Goal: Information Seeking & Learning: Learn about a topic

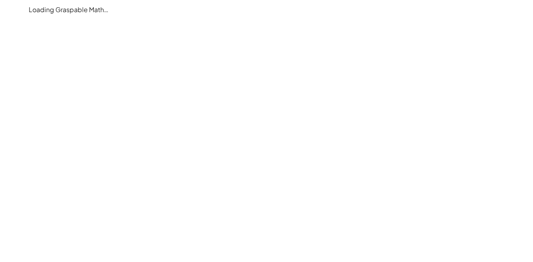
click at [136, 110] on main "Loading Graspable Math…" at bounding box center [266, 131] width 533 height 262
click at [89, 128] on main "Loading Graspable Math…" at bounding box center [266, 131] width 533 height 262
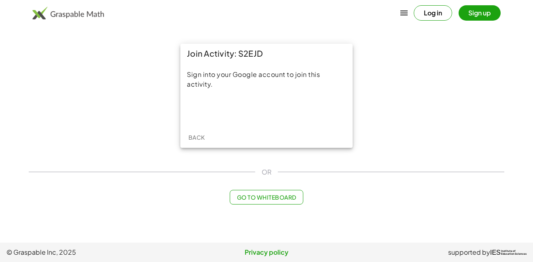
click at [248, 100] on div "Sign into your Google account to join this activity." at bounding box center [266, 95] width 172 height 64
click at [245, 119] on iframe at bounding box center [266, 110] width 101 height 18
click at [283, 200] on span "Go to Whiteboard" at bounding box center [266, 196] width 59 height 7
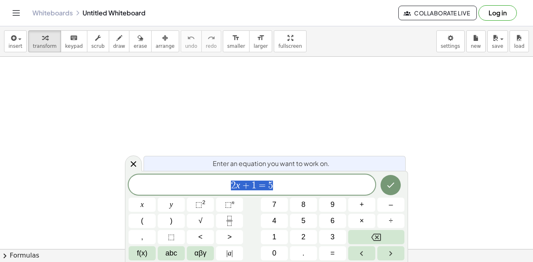
scroll to position [0, 0]
click at [250, 243] on div "2 x + 1 = 5 x y ⬚ 2 ⬚ n 7 8 9 + – ( ) √ 4 5 6 × ÷ , ⬚ < > 1 2 3 f(x) abc αβγ | …" at bounding box center [267, 217] width 276 height 86
click at [227, 205] on span "⬚" at bounding box center [228, 204] width 7 height 8
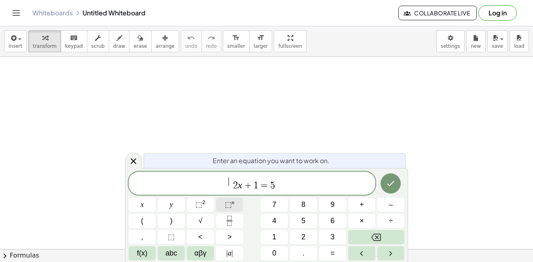
click at [227, 205] on span "⬚" at bounding box center [228, 204] width 7 height 8
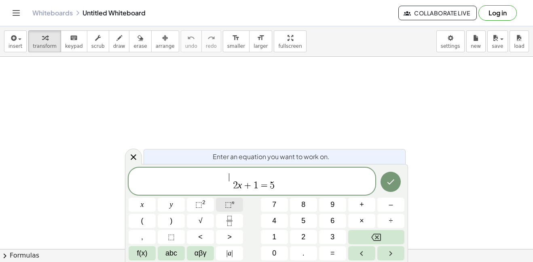
click at [227, 205] on span "⬚" at bounding box center [228, 204] width 7 height 8
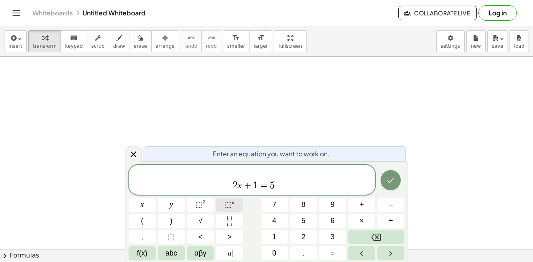
click at [227, 205] on span "⬚" at bounding box center [228, 204] width 7 height 8
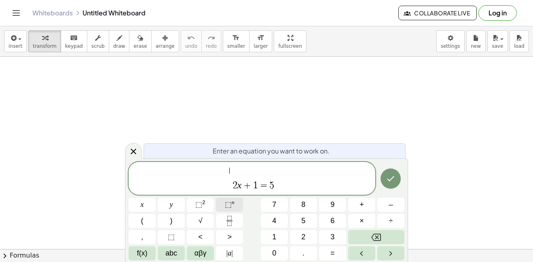
click at [227, 205] on span "⬚" at bounding box center [228, 204] width 7 height 8
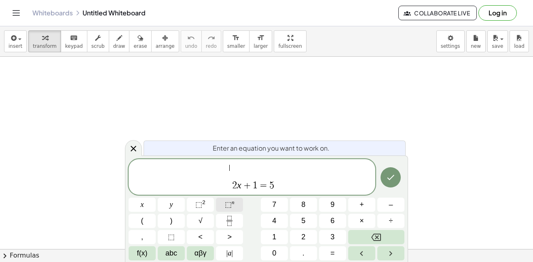
click at [227, 205] on span "⬚" at bounding box center [228, 204] width 7 height 8
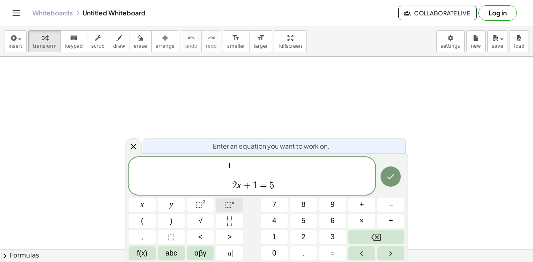
click at [227, 205] on span "⬚" at bounding box center [228, 204] width 7 height 8
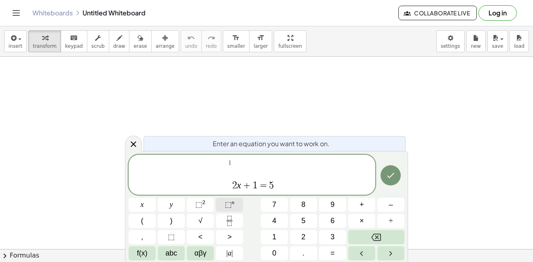
click at [227, 205] on span "⬚" at bounding box center [228, 204] width 7 height 8
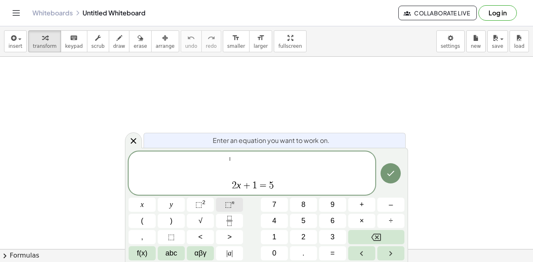
click at [227, 205] on span "⬚" at bounding box center [228, 204] width 7 height 8
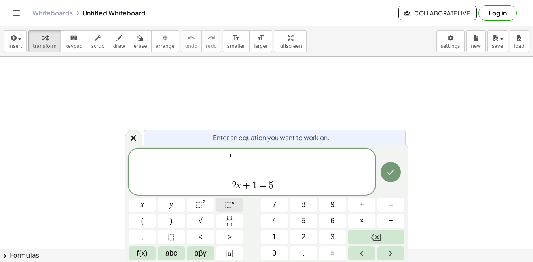
click at [227, 205] on span "⬚" at bounding box center [228, 204] width 7 height 8
click at [129, 142] on div at bounding box center [133, 136] width 17 height 16
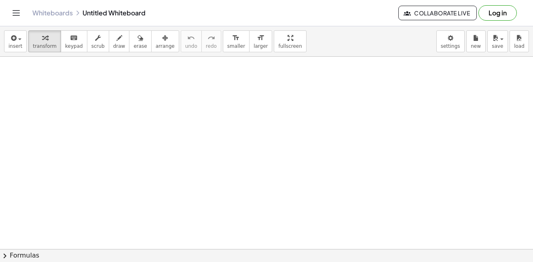
click at [485, 19] on button "Log in" at bounding box center [498, 12] width 38 height 15
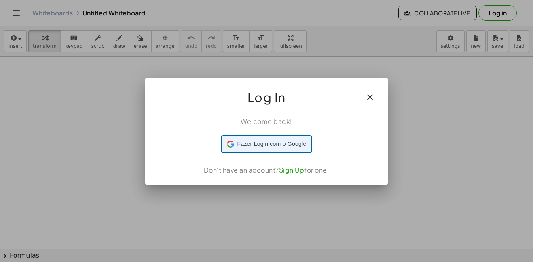
click at [300, 151] on div "Fazer Login com o Google Fazer Login com o Google. Abre em uma nova guia" at bounding box center [267, 143] width 80 height 15
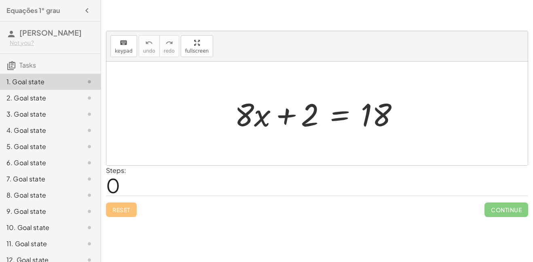
click at [137, 117] on div "+ · 8 · x + 2 = 18" at bounding box center [317, 113] width 422 height 104
drag, startPoint x: 237, startPoint y: 120, endPoint x: 274, endPoint y: 129, distance: 38.0
click at [274, 129] on div at bounding box center [320, 114] width 179 height 42
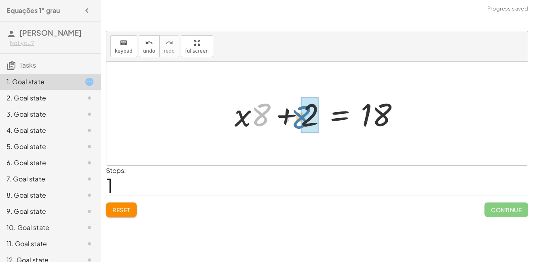
drag, startPoint x: 260, startPoint y: 121, endPoint x: 300, endPoint y: 123, distance: 40.1
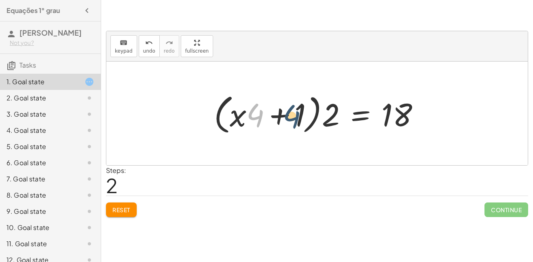
drag, startPoint x: 259, startPoint y: 119, endPoint x: 312, endPoint y: 119, distance: 52.6
click at [312, 119] on div at bounding box center [320, 113] width 221 height 47
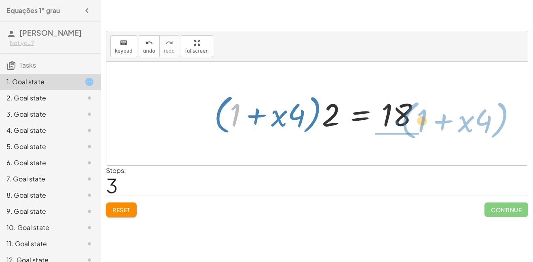
drag, startPoint x: 234, startPoint y: 118, endPoint x: 420, endPoint y: 123, distance: 186.2
click at [420, 123] on div at bounding box center [320, 113] width 221 height 47
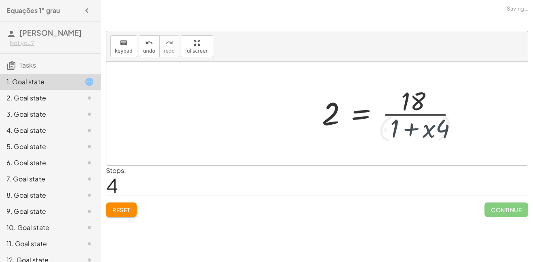
click at [420, 123] on div at bounding box center [392, 113] width 149 height 62
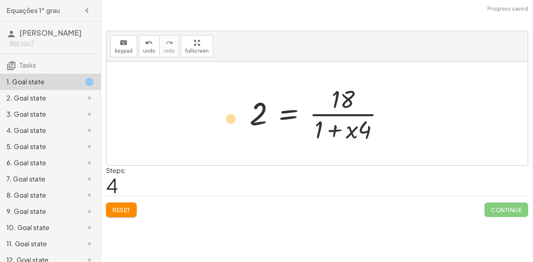
drag, startPoint x: 350, startPoint y: 133, endPoint x: 229, endPoint y: 122, distance: 121.9
drag, startPoint x: 350, startPoint y: 132, endPoint x: 197, endPoint y: 111, distance: 154.8
drag, startPoint x: 350, startPoint y: 135, endPoint x: 271, endPoint y: 118, distance: 80.8
click at [271, 118] on div at bounding box center [320, 113] width 149 height 62
drag, startPoint x: 352, startPoint y: 131, endPoint x: 342, endPoint y: 114, distance: 19.2
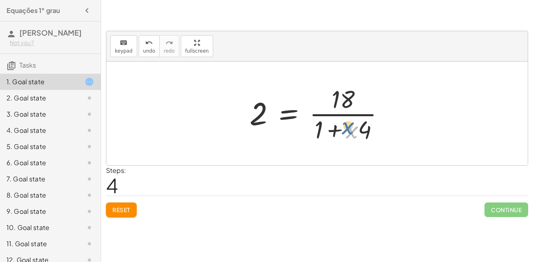
click at [342, 114] on div at bounding box center [320, 113] width 149 height 62
drag, startPoint x: 353, startPoint y: 132, endPoint x: 354, endPoint y: 103, distance: 28.8
click at [354, 103] on div at bounding box center [320, 113] width 149 height 62
drag, startPoint x: 348, startPoint y: 137, endPoint x: 371, endPoint y: 135, distance: 24.0
click at [371, 135] on div at bounding box center [320, 113] width 149 height 62
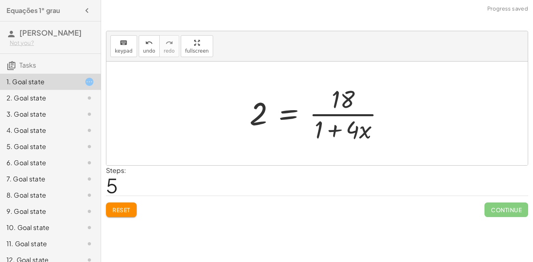
click at [360, 145] on div "+ · 8 · x + 2 = 18 + · x · 8 + 2 = 18 + · x · 2 · 4 + 2 = 18 · ( + · x · 4 + 1 …" at bounding box center [316, 113] width 159 height 66
drag, startPoint x: 365, startPoint y: 136, endPoint x: 378, endPoint y: 144, distance: 15.6
click at [378, 144] on div at bounding box center [320, 113] width 149 height 62
drag, startPoint x: 354, startPoint y: 134, endPoint x: 305, endPoint y: 146, distance: 50.7
click at [305, 146] on div "+ · 8 · x + 2 = 18 + · x · 8 + 2 = 18 + · x · 2 · 4 + 2 = 18 · ( + · x · 4 + 1 …" at bounding box center [316, 113] width 159 height 66
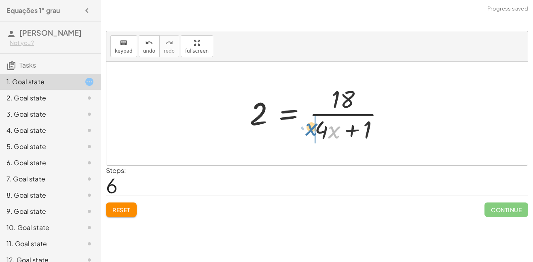
drag, startPoint x: 336, startPoint y: 138, endPoint x: 312, endPoint y: 135, distance: 24.0
click at [312, 135] on div at bounding box center [320, 113] width 149 height 62
drag, startPoint x: 324, startPoint y: 128, endPoint x: 250, endPoint y: 20, distance: 130.6
click at [250, 20] on p at bounding box center [317, 19] width 422 height 9
click at [317, 136] on div at bounding box center [320, 113] width 149 height 62
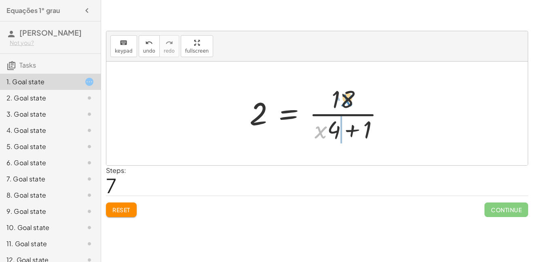
drag, startPoint x: 316, startPoint y: 134, endPoint x: 342, endPoint y: 106, distance: 38.1
click at [342, 106] on div at bounding box center [320, 113] width 149 height 62
drag, startPoint x: 350, startPoint y: 134, endPoint x: 352, endPoint y: 103, distance: 30.9
click at [352, 103] on div at bounding box center [320, 113] width 149 height 62
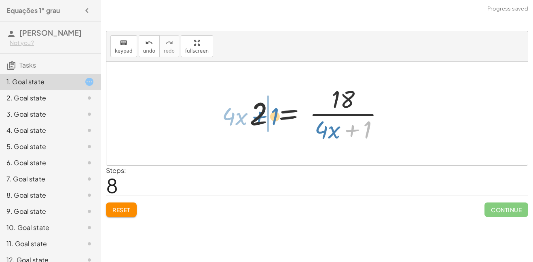
drag, startPoint x: 356, startPoint y: 128, endPoint x: 263, endPoint y: 114, distance: 94.4
click at [263, 114] on div at bounding box center [320, 113] width 149 height 62
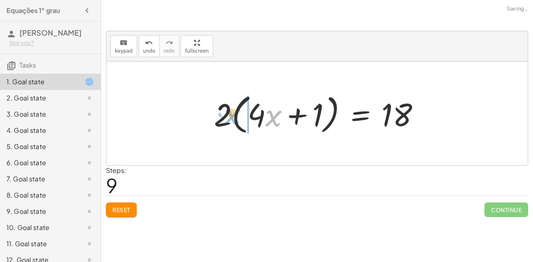
drag, startPoint x: 271, startPoint y: 118, endPoint x: 237, endPoint y: 117, distance: 34.4
click at [237, 117] on div at bounding box center [320, 113] width 221 height 47
drag, startPoint x: 255, startPoint y: 123, endPoint x: 298, endPoint y: 110, distance: 44.9
click at [298, 110] on div at bounding box center [320, 113] width 221 height 47
click at [300, 110] on div at bounding box center [320, 113] width 221 height 47
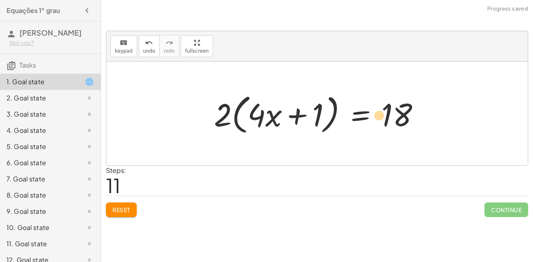
drag, startPoint x: 278, startPoint y: 120, endPoint x: 322, endPoint y: 117, distance: 44.2
click at [322, 117] on div at bounding box center [320, 113] width 221 height 47
drag, startPoint x: 270, startPoint y: 117, endPoint x: 403, endPoint y: 99, distance: 133.9
click at [403, 99] on div at bounding box center [320, 113] width 221 height 47
click at [401, 108] on div at bounding box center [320, 113] width 221 height 47
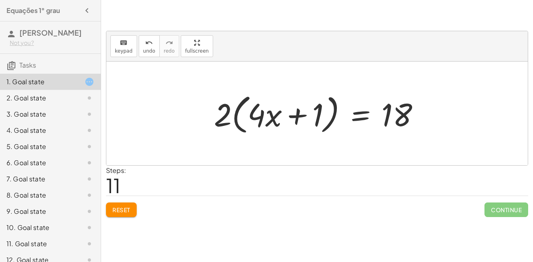
click at [0, 0] on div "keyboard keypad undo undo redo redo fullscreen + · 8 · x + 2 = 18 + · x · 8 + 2…" at bounding box center [0, 0] width 0 height 0
click at [121, 210] on span "Reset" at bounding box center [121, 209] width 18 height 7
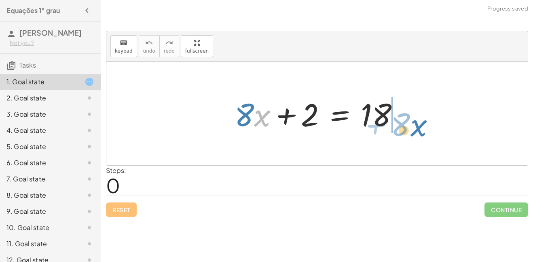
drag, startPoint x: 257, startPoint y: 118, endPoint x: 434, endPoint y: 114, distance: 176.8
click at [434, 114] on div "· x + · 8 + · 8 · x + 2 = 18" at bounding box center [317, 113] width 422 height 104
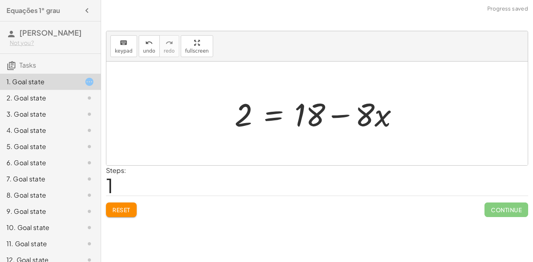
click at [339, 117] on div at bounding box center [320, 114] width 179 height 42
click at [117, 204] on button "Reset" at bounding box center [121, 209] width 31 height 15
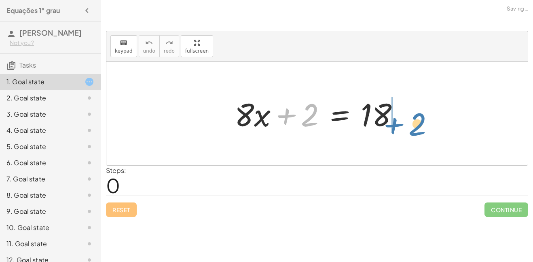
drag, startPoint x: 303, startPoint y: 117, endPoint x: 411, endPoint y: 122, distance: 108.6
click at [411, 122] on div "+ 2 + · 8 · x + 2 = 18" at bounding box center [317, 113] width 422 height 104
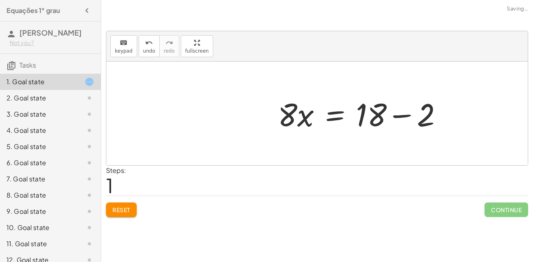
click at [405, 117] on div at bounding box center [363, 114] width 179 height 42
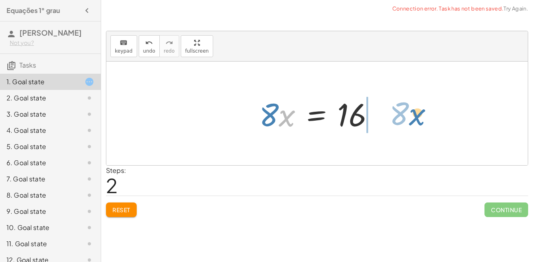
drag, startPoint x: 283, startPoint y: 118, endPoint x: 391, endPoint y: 148, distance: 112.5
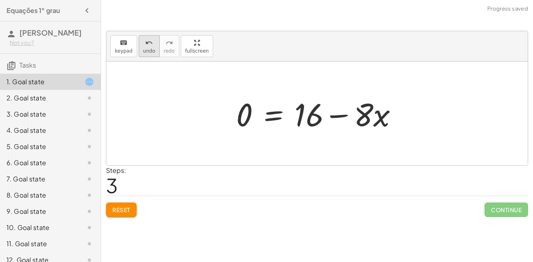
click at [140, 51] on button "undo undo" at bounding box center [149, 46] width 21 height 22
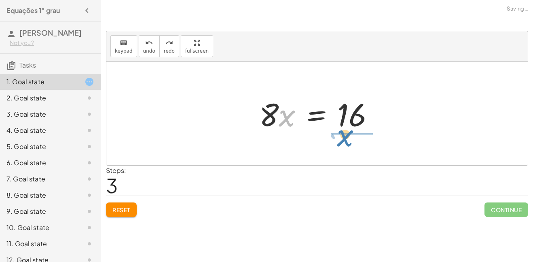
drag, startPoint x: 295, startPoint y: 116, endPoint x: 354, endPoint y: 136, distance: 61.9
click at [354, 136] on div "+ · 8 · x + 2 = 18 · 8 · x = + 18 − 2 · x · 8 · x = 16" at bounding box center [317, 114] width 140 height 46
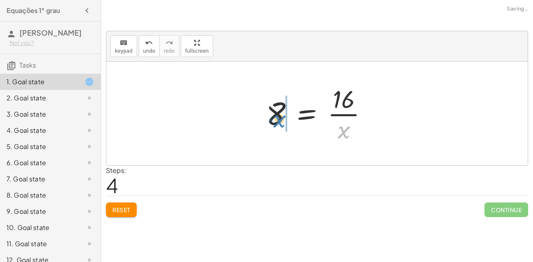
drag, startPoint x: 349, startPoint y: 135, endPoint x: 290, endPoint y: 123, distance: 60.1
click at [290, 123] on div at bounding box center [320, 113] width 116 height 62
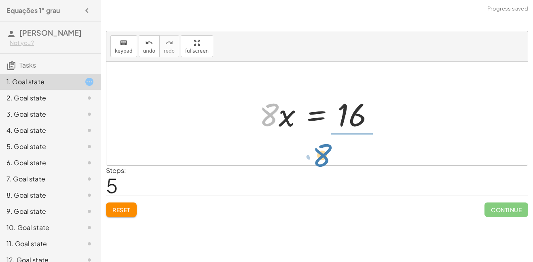
drag, startPoint x: 260, startPoint y: 115, endPoint x: 315, endPoint y: 152, distance: 65.6
click at [315, 152] on div "+ · 8 · x + 2 = 18 · 8 · x = + 18 − 2 · 8 · x = 16 8 = · 16 · x · 8 8 · x = 16 ·" at bounding box center [317, 113] width 422 height 104
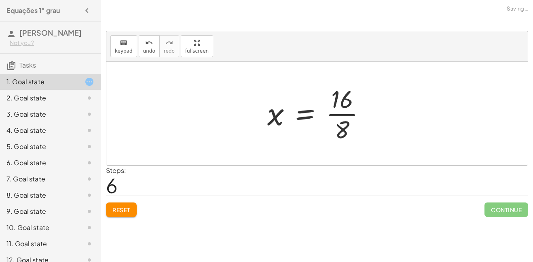
click at [337, 116] on div at bounding box center [319, 113] width 113 height 62
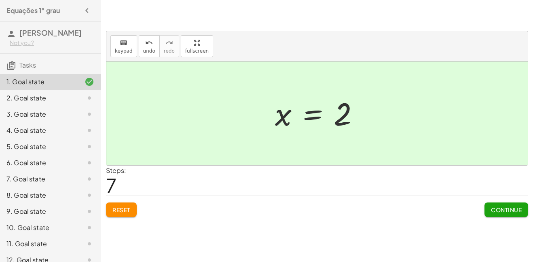
click at [489, 204] on button "Continue" at bounding box center [507, 209] width 44 height 15
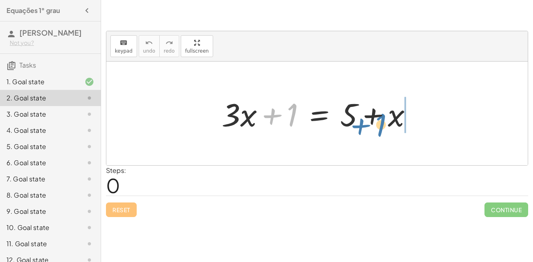
drag, startPoint x: 276, startPoint y: 114, endPoint x: 366, endPoint y: 123, distance: 90.6
click at [366, 123] on div at bounding box center [320, 114] width 205 height 42
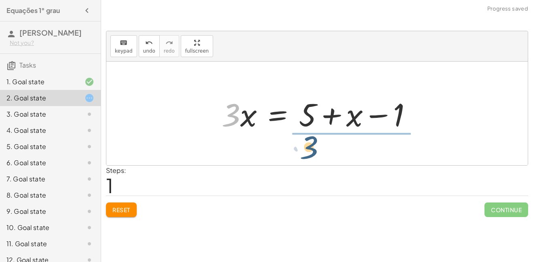
drag, startPoint x: 230, startPoint y: 119, endPoint x: 320, endPoint y: 150, distance: 95.2
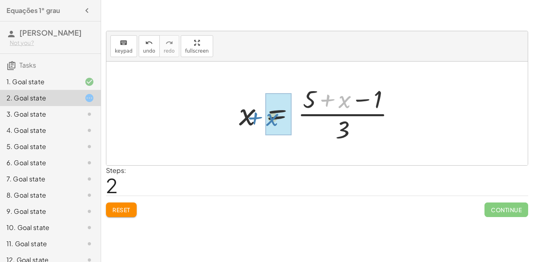
drag, startPoint x: 346, startPoint y: 99, endPoint x: 276, endPoint y: 117, distance: 71.8
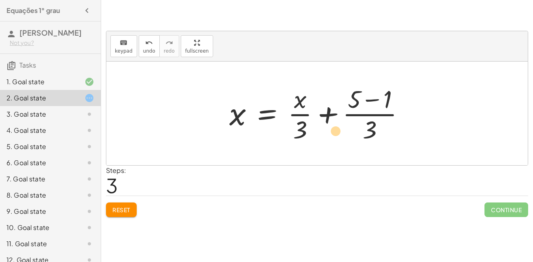
drag, startPoint x: 309, startPoint y: 127, endPoint x: 336, endPoint y: 133, distance: 27.7
click at [336, 133] on div at bounding box center [320, 113] width 190 height 62
drag, startPoint x: 301, startPoint y: 130, endPoint x: 318, endPoint y: 119, distance: 20.0
click at [318, 119] on div at bounding box center [320, 113] width 190 height 62
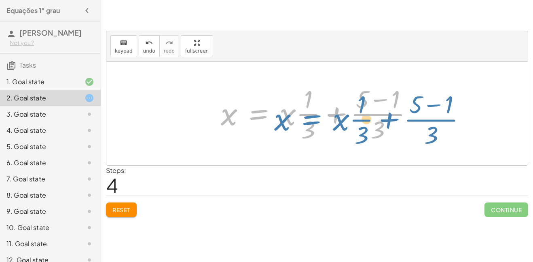
drag, startPoint x: 255, startPoint y: 109, endPoint x: 310, endPoint y: 114, distance: 54.9
click at [310, 114] on div at bounding box center [320, 113] width 207 height 62
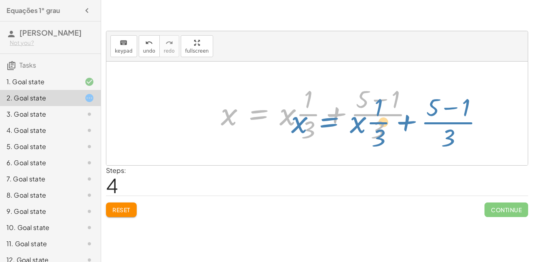
drag, startPoint x: 263, startPoint y: 115, endPoint x: 333, endPoint y: 123, distance: 70.1
click at [333, 123] on div at bounding box center [320, 113] width 207 height 62
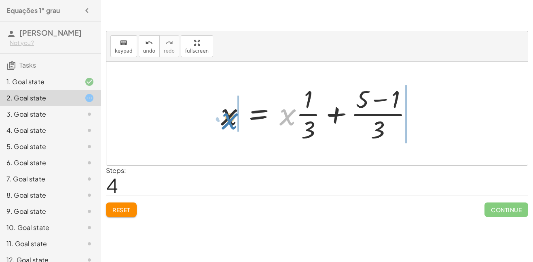
drag, startPoint x: 287, startPoint y: 119, endPoint x: 230, endPoint y: 123, distance: 57.2
click at [230, 123] on div at bounding box center [320, 113] width 207 height 62
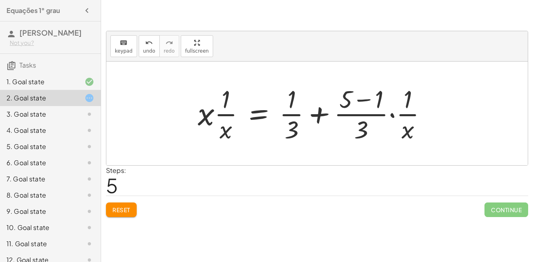
click at [308, 143] on div at bounding box center [316, 113] width 244 height 62
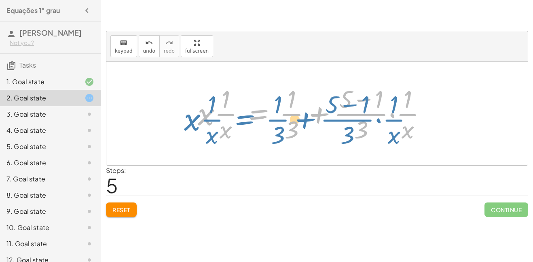
drag, startPoint x: 263, startPoint y: 112, endPoint x: 249, endPoint y: 117, distance: 14.7
click at [249, 117] on div at bounding box center [316, 113] width 244 height 62
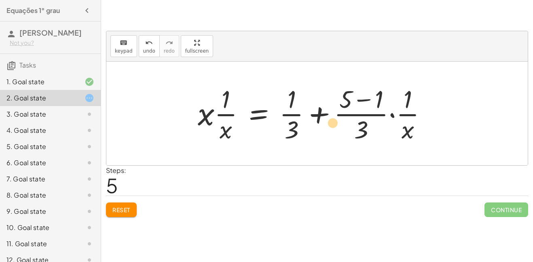
click at [362, 125] on div at bounding box center [316, 113] width 244 height 62
drag, startPoint x: 362, startPoint y: 125, endPoint x: 327, endPoint y: 116, distance: 36.0
click at [327, 116] on div at bounding box center [316, 113] width 244 height 62
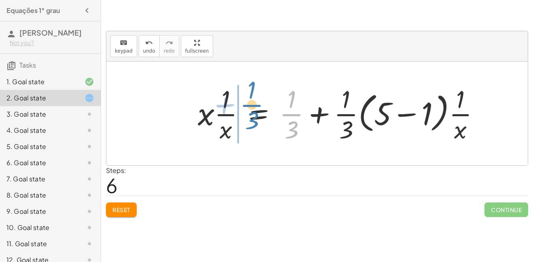
drag, startPoint x: 284, startPoint y: 118, endPoint x: 244, endPoint y: 109, distance: 41.9
click at [244, 109] on div at bounding box center [342, 113] width 297 height 62
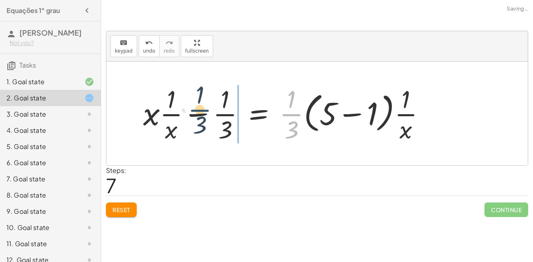
drag, startPoint x: 293, startPoint y: 114, endPoint x: 198, endPoint y: 109, distance: 95.2
click at [198, 109] on div at bounding box center [287, 113] width 297 height 62
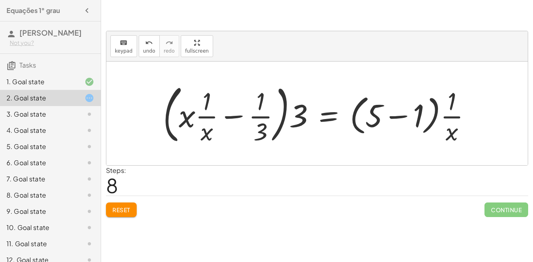
click at [308, 120] on div at bounding box center [320, 113] width 323 height 67
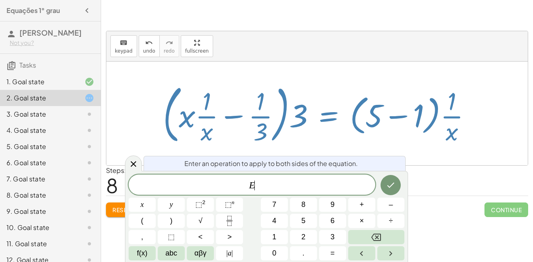
scroll to position [0, 0]
click at [272, 5] on div at bounding box center [317, 5] width 432 height 10
click at [240, 100] on div at bounding box center [320, 113] width 323 height 67
click at [248, 80] on div at bounding box center [320, 113] width 323 height 67
click at [114, 204] on button "Reset" at bounding box center [121, 209] width 31 height 15
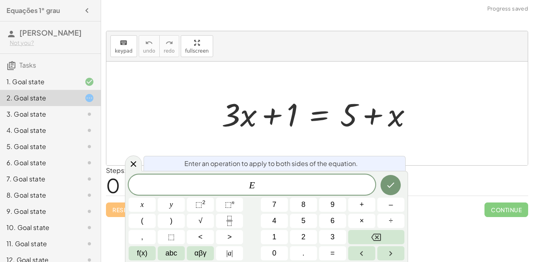
click at [380, 88] on div at bounding box center [317, 113] width 422 height 104
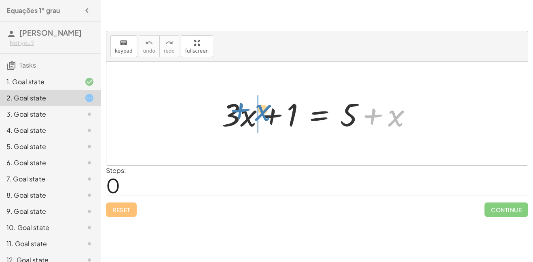
drag, startPoint x: 401, startPoint y: 112, endPoint x: 266, endPoint y: 108, distance: 134.8
click at [266, 108] on div at bounding box center [320, 114] width 205 height 42
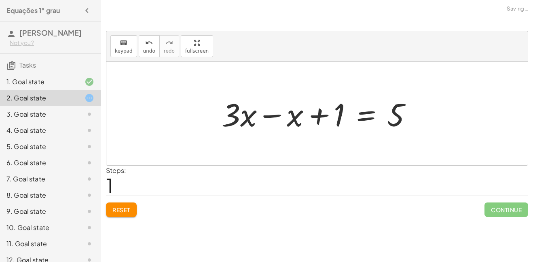
click at [239, 116] on div at bounding box center [320, 114] width 205 height 42
click at [303, 113] on div at bounding box center [320, 114] width 205 height 42
click at [303, 113] on div at bounding box center [343, 114] width 157 height 42
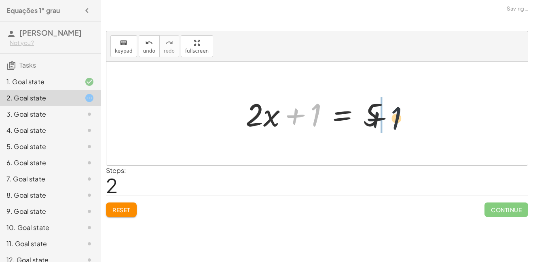
drag, startPoint x: 314, startPoint y: 115, endPoint x: 430, endPoint y: 119, distance: 116.2
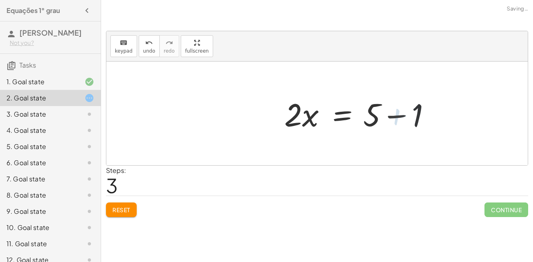
click at [374, 121] on div at bounding box center [361, 114] width 157 height 42
click at [374, 121] on div at bounding box center [360, 114] width 157 height 42
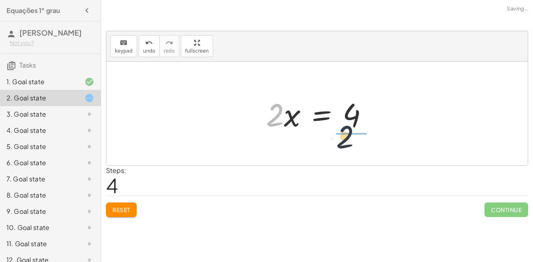
drag, startPoint x: 271, startPoint y: 110, endPoint x: 362, endPoint y: 139, distance: 96.0
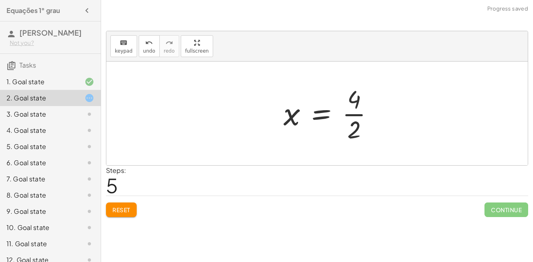
click at [357, 115] on div at bounding box center [332, 113] width 105 height 62
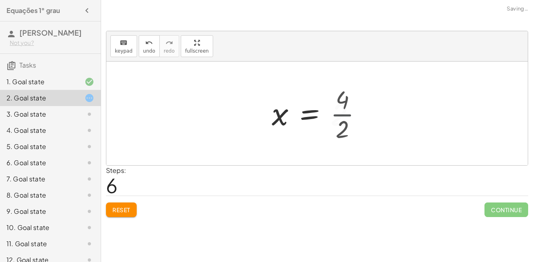
click at [357, 115] on div at bounding box center [317, 113] width 99 height 40
click at [74, 119] on div at bounding box center [83, 114] width 23 height 10
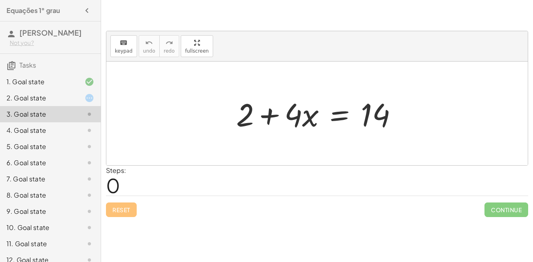
click at [302, 118] on div at bounding box center [320, 114] width 176 height 42
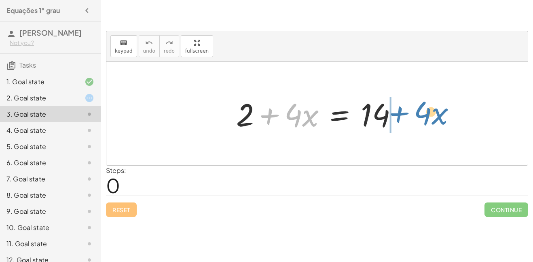
drag, startPoint x: 255, startPoint y: 118, endPoint x: 385, endPoint y: 116, distance: 129.9
click at [385, 116] on div at bounding box center [320, 114] width 176 height 42
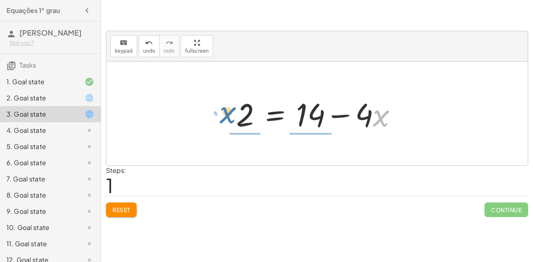
drag, startPoint x: 382, startPoint y: 123, endPoint x: 229, endPoint y: 120, distance: 153.8
click at [229, 120] on div "+ 2 + · 4 · x = 14 · x − · 4 2 · 4 · x = 14 + −" at bounding box center [317, 114] width 186 height 46
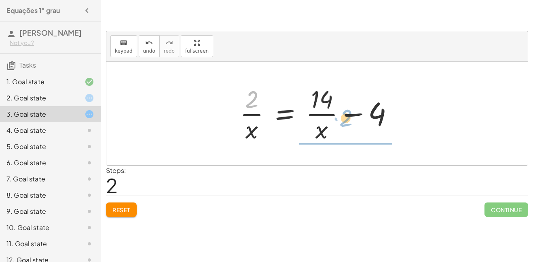
drag, startPoint x: 253, startPoint y: 104, endPoint x: 348, endPoint y: 126, distance: 98.1
click at [348, 126] on div at bounding box center [320, 113] width 168 height 62
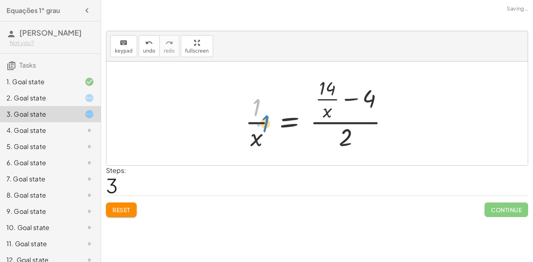
drag, startPoint x: 257, startPoint y: 103, endPoint x: 247, endPoint y: 121, distance: 20.6
click at [247, 121] on div at bounding box center [320, 113] width 158 height 78
click at [132, 204] on button "Reset" at bounding box center [121, 209] width 31 height 15
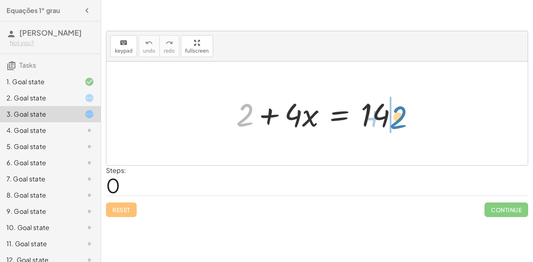
drag, startPoint x: 248, startPoint y: 123, endPoint x: 411, endPoint y: 124, distance: 163.5
click at [411, 124] on div "+ 2 + 2 + · 4 · x = 14" at bounding box center [317, 113] width 422 height 104
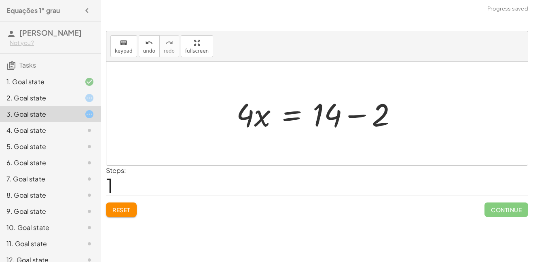
click at [45, 103] on div "2. Goal state" at bounding box center [38, 98] width 65 height 10
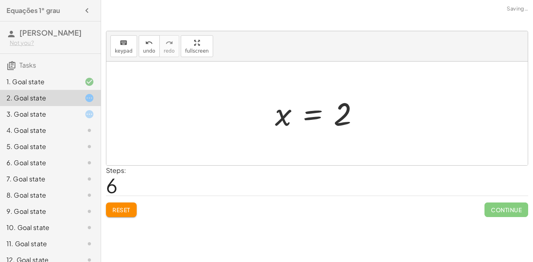
click at [49, 119] on div "3. Goal state" at bounding box center [38, 114] width 65 height 10
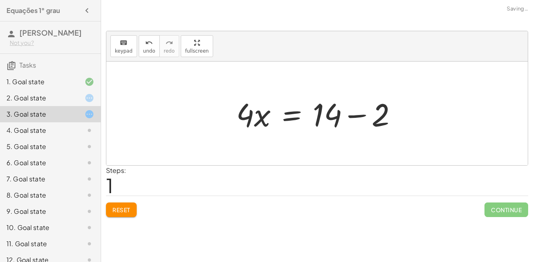
click at [356, 113] on div at bounding box center [320, 114] width 176 height 42
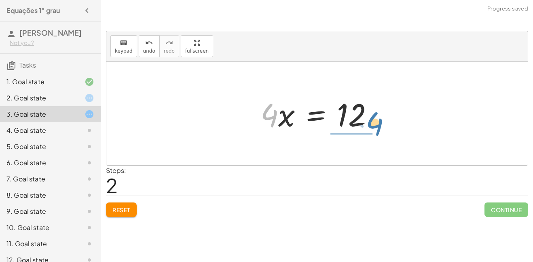
drag, startPoint x: 267, startPoint y: 111, endPoint x: 367, endPoint y: 127, distance: 101.2
click at [367, 127] on div at bounding box center [321, 114] width 128 height 42
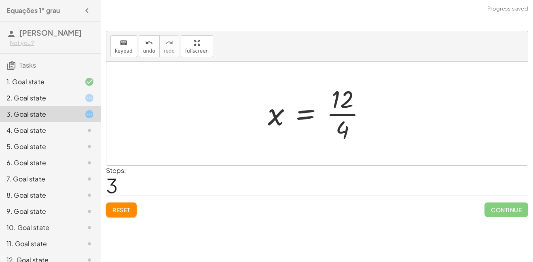
click at [346, 116] on div at bounding box center [320, 113] width 113 height 62
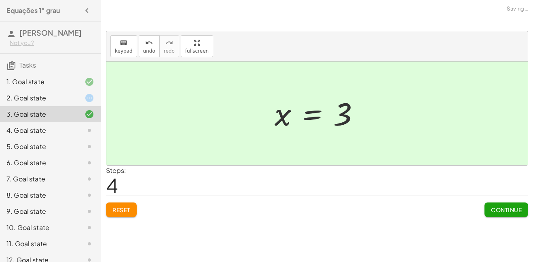
click at [43, 135] on div "4. Goal state" at bounding box center [38, 130] width 65 height 10
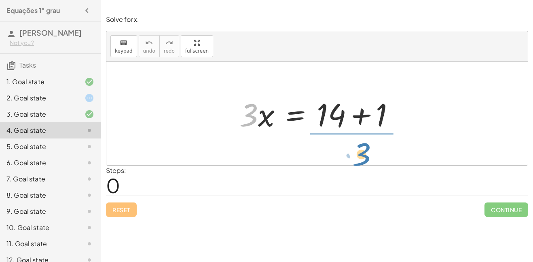
drag, startPoint x: 245, startPoint y: 107, endPoint x: 360, endPoint y: 144, distance: 121.7
click at [360, 144] on div "· 3 · 3 · x = + 14 + 1" at bounding box center [317, 113] width 422 height 104
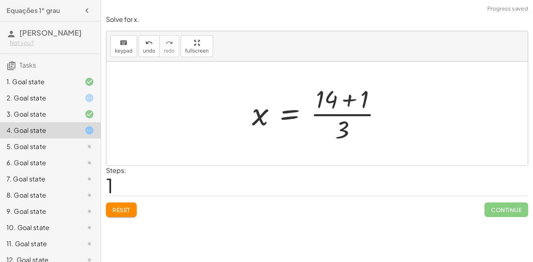
click at [346, 110] on div at bounding box center [320, 113] width 144 height 62
click at [345, 113] on div at bounding box center [320, 113] width 144 height 62
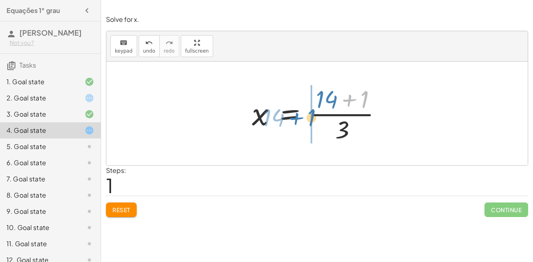
drag, startPoint x: 347, startPoint y: 101, endPoint x: 295, endPoint y: 119, distance: 55.5
click at [295, 119] on div at bounding box center [320, 113] width 144 height 62
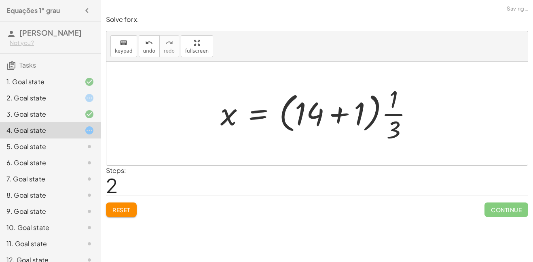
click at [324, 119] on div at bounding box center [320, 113] width 208 height 62
click at [326, 116] on div at bounding box center [320, 113] width 208 height 62
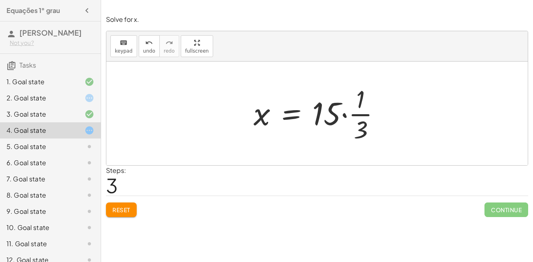
click at [318, 119] on div at bounding box center [321, 113] width 142 height 62
click at [328, 119] on div at bounding box center [321, 113] width 142 height 62
click at [362, 119] on div at bounding box center [321, 113] width 142 height 62
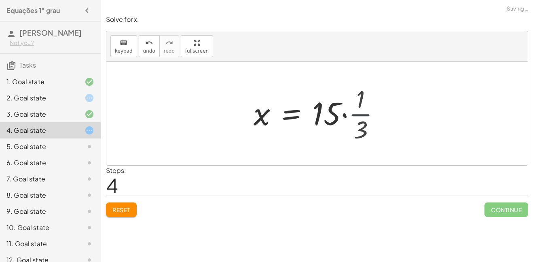
click at [362, 119] on div at bounding box center [353, 114] width 207 height 42
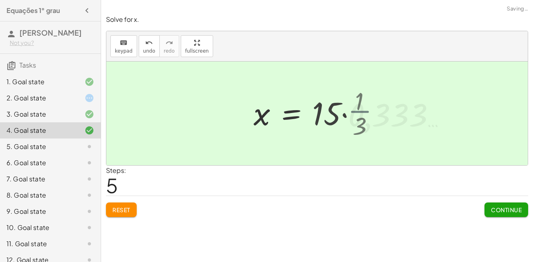
click at [362, 119] on div at bounding box center [317, 113] width 422 height 104
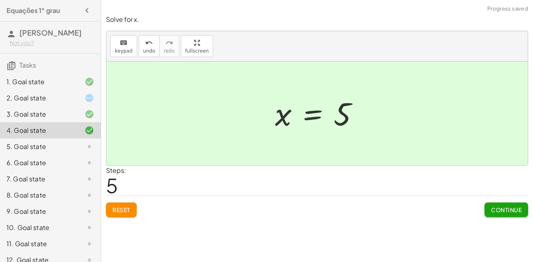
click at [497, 211] on span "Continue" at bounding box center [506, 209] width 31 height 7
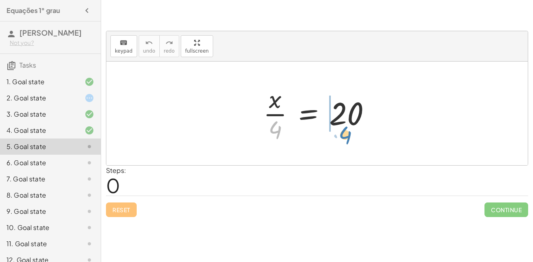
drag, startPoint x: 281, startPoint y: 135, endPoint x: 352, endPoint y: 140, distance: 71.4
click at [352, 140] on div at bounding box center [320, 113] width 122 height 62
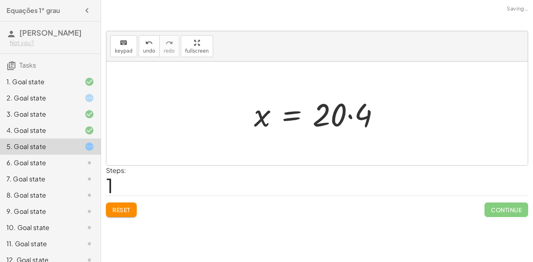
click at [324, 127] on div at bounding box center [320, 114] width 140 height 42
click at [340, 127] on div at bounding box center [320, 114] width 140 height 42
click at [343, 120] on div at bounding box center [320, 114] width 140 height 42
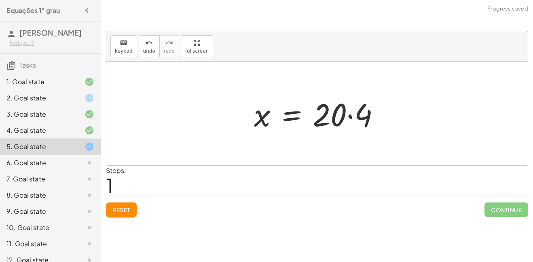
click at [343, 120] on div at bounding box center [320, 114] width 140 height 42
click at [362, 119] on div at bounding box center [320, 114] width 140 height 42
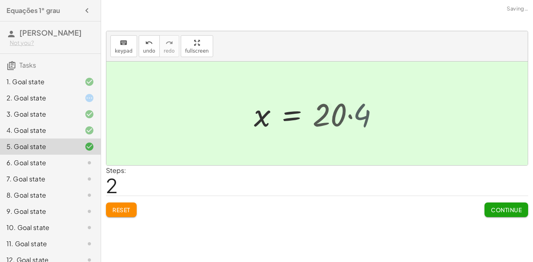
click at [362, 119] on div at bounding box center [308, 113] width 117 height 40
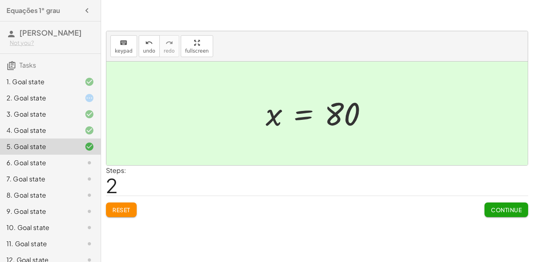
click at [482, 209] on div "Reset Continue" at bounding box center [317, 205] width 422 height 21
click at [489, 212] on button "Continue" at bounding box center [507, 209] width 44 height 15
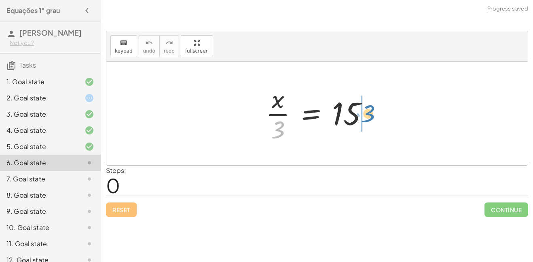
drag, startPoint x: 281, startPoint y: 139, endPoint x: 369, endPoint y: 123, distance: 89.3
click at [369, 123] on div at bounding box center [320, 113] width 117 height 62
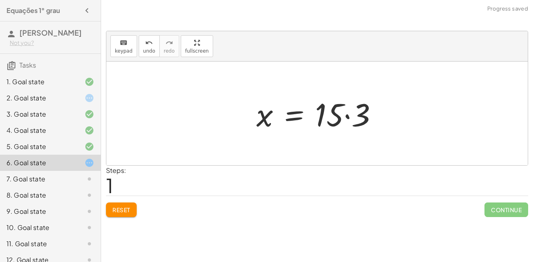
click at [362, 117] on div at bounding box center [320, 114] width 136 height 42
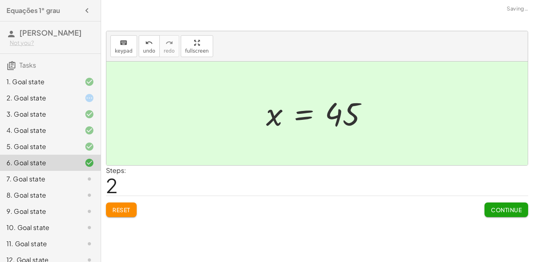
click at [513, 210] on span "Continue" at bounding box center [506, 209] width 31 height 7
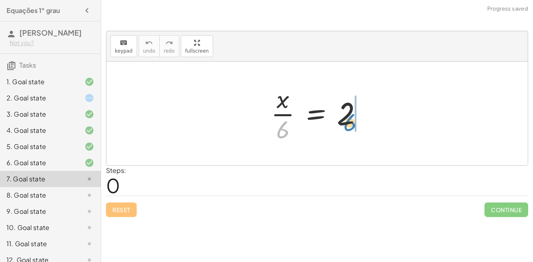
drag, startPoint x: 283, startPoint y: 127, endPoint x: 351, endPoint y: 120, distance: 68.4
click at [351, 120] on div at bounding box center [320, 113] width 106 height 62
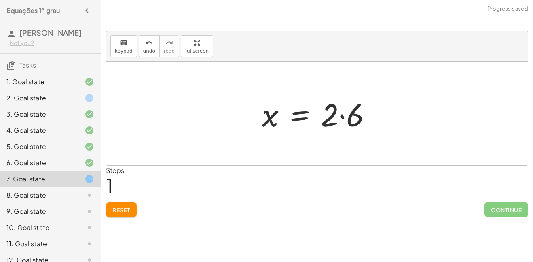
click at [351, 117] on div at bounding box center [320, 114] width 124 height 42
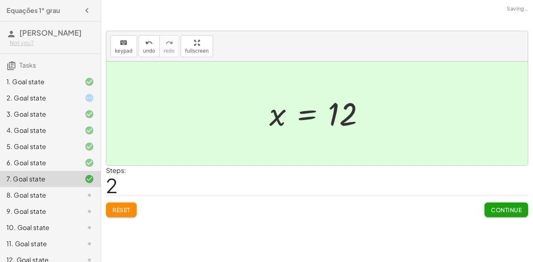
click at [486, 211] on button "Continue" at bounding box center [507, 209] width 44 height 15
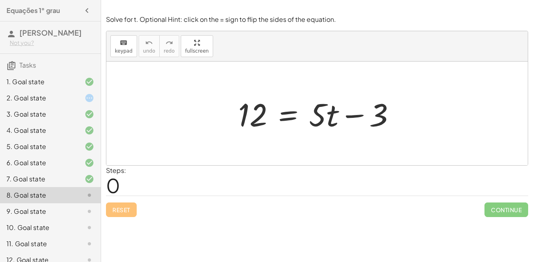
click at [257, 114] on div at bounding box center [320, 114] width 172 height 42
drag, startPoint x: 378, startPoint y: 117, endPoint x: 257, endPoint y: 125, distance: 121.2
click at [257, 125] on div at bounding box center [320, 114] width 172 height 42
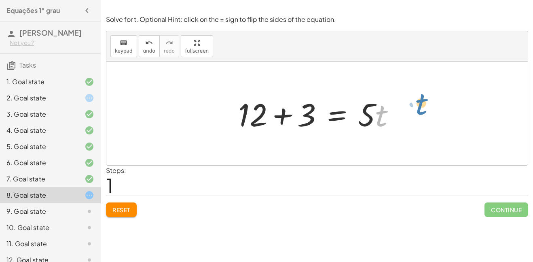
drag, startPoint x: 378, startPoint y: 123, endPoint x: 409, endPoint y: 115, distance: 31.8
click at [409, 115] on div "12 = + · 5 · t − 3 · t 12 = · 5 · t 3 + +" at bounding box center [317, 113] width 422 height 104
click at [306, 117] on div at bounding box center [320, 114] width 172 height 42
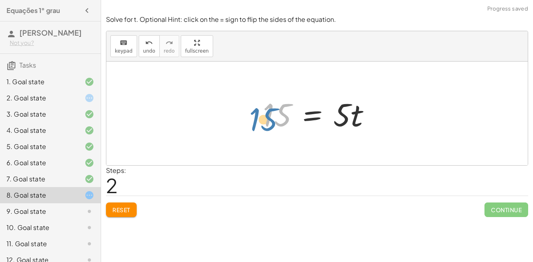
drag, startPoint x: 281, startPoint y: 113, endPoint x: 267, endPoint y: 117, distance: 15.2
click at [267, 117] on div at bounding box center [320, 114] width 123 height 42
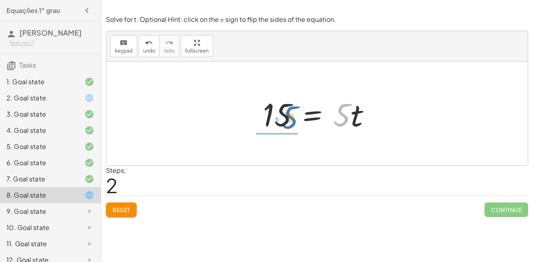
drag, startPoint x: 340, startPoint y: 126, endPoint x: 288, endPoint y: 129, distance: 52.7
click at [288, 129] on div at bounding box center [320, 114] width 123 height 42
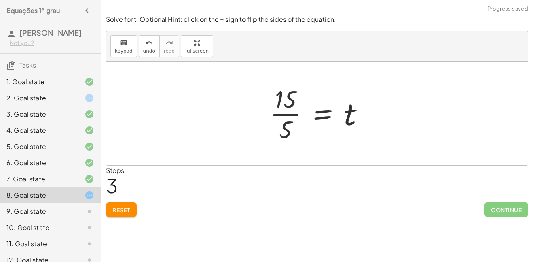
click at [279, 114] on div at bounding box center [320, 113] width 109 height 62
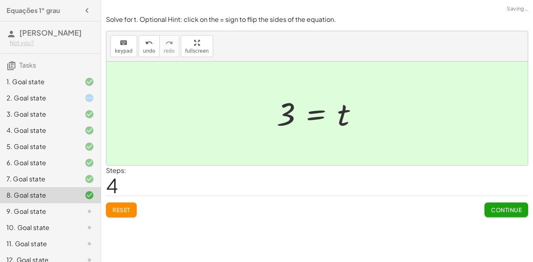
click at [503, 212] on span "Continue" at bounding box center [506, 209] width 31 height 7
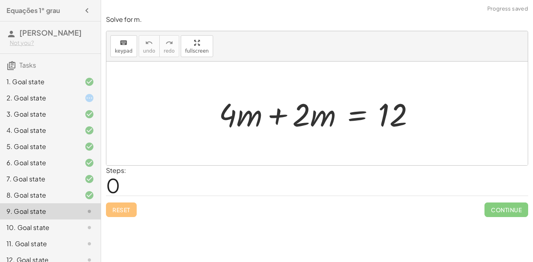
click at [278, 119] on div at bounding box center [320, 114] width 210 height 42
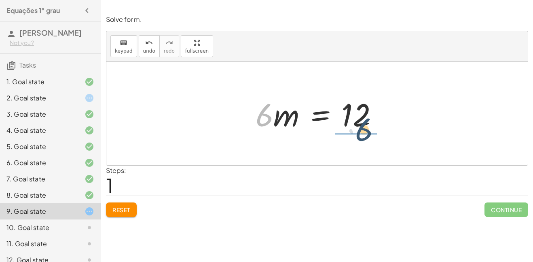
drag, startPoint x: 262, startPoint y: 114, endPoint x: 362, endPoint y: 133, distance: 101.7
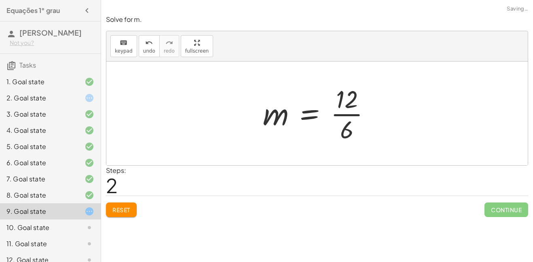
click at [360, 114] on div at bounding box center [320, 113] width 122 height 62
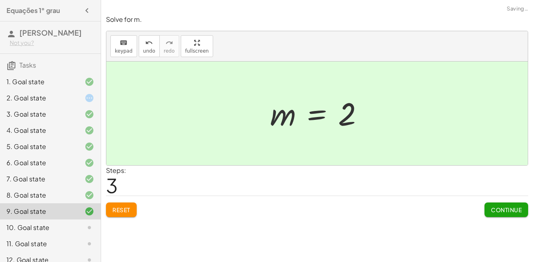
click at [487, 210] on button "Continue" at bounding box center [507, 209] width 44 height 15
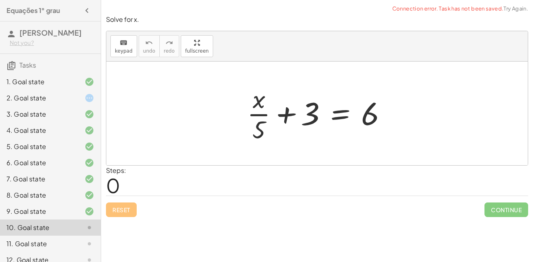
click at [284, 114] on div at bounding box center [320, 113] width 155 height 62
drag, startPoint x: 365, startPoint y: 114, endPoint x: 348, endPoint y: 112, distance: 17.5
click at [348, 112] on div at bounding box center [320, 113] width 155 height 62
drag, startPoint x: 261, startPoint y: 104, endPoint x: 383, endPoint y: 135, distance: 126.1
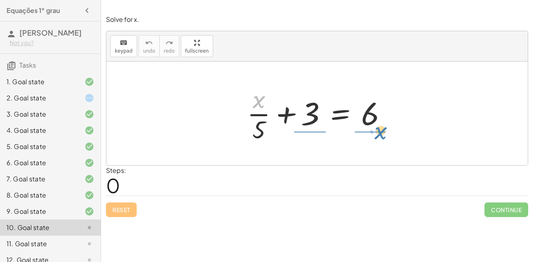
click at [383, 135] on div at bounding box center [320, 113] width 155 height 62
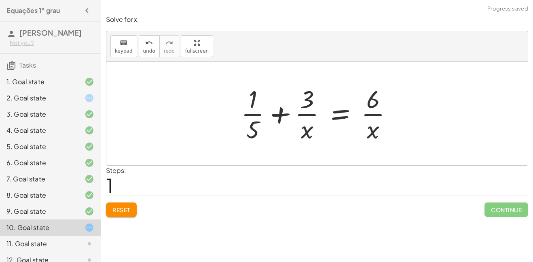
click at [272, 111] on div at bounding box center [320, 113] width 166 height 62
click at [275, 114] on div at bounding box center [320, 113] width 166 height 62
drag, startPoint x: 373, startPoint y: 109, endPoint x: 272, endPoint y: 99, distance: 102.1
click at [272, 99] on div at bounding box center [320, 113] width 166 height 62
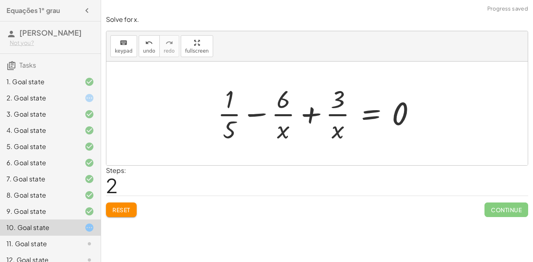
click at [264, 113] on div at bounding box center [320, 113] width 213 height 62
drag, startPoint x: 286, startPoint y: 134, endPoint x: 340, endPoint y: 108, distance: 59.4
click at [340, 108] on div at bounding box center [320, 113] width 213 height 62
click at [310, 122] on div at bounding box center [320, 113] width 213 height 62
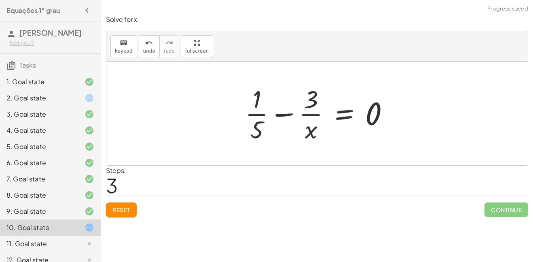
drag, startPoint x: 323, startPoint y: 108, endPoint x: 318, endPoint y: 108, distance: 5.3
click at [318, 108] on div at bounding box center [320, 113] width 159 height 62
click at [282, 116] on div at bounding box center [320, 113] width 159 height 62
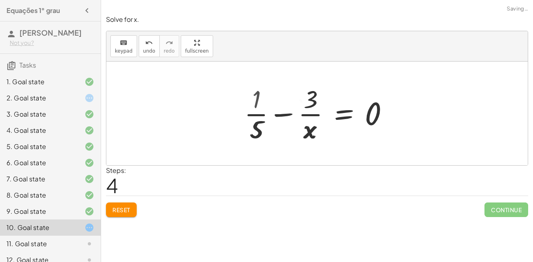
click at [282, 116] on div at bounding box center [305, 113] width 190 height 62
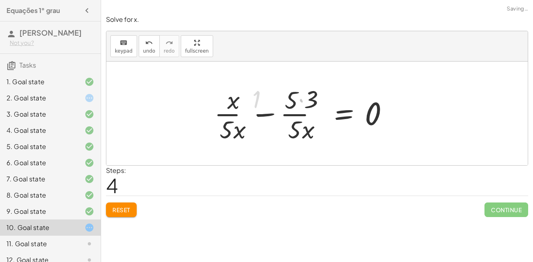
click at [282, 116] on div at bounding box center [305, 113] width 190 height 62
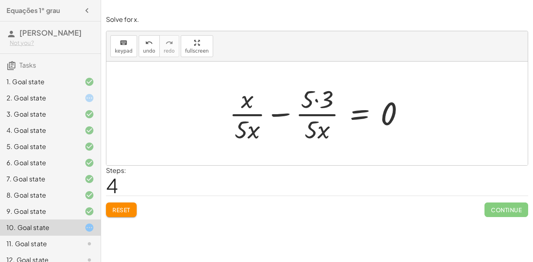
click at [326, 100] on div at bounding box center [320, 113] width 190 height 62
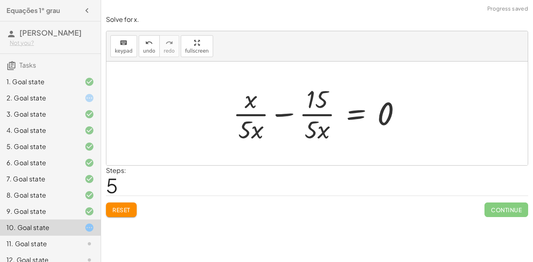
click at [250, 133] on div at bounding box center [320, 113] width 183 height 62
click at [280, 113] on div at bounding box center [320, 113] width 183 height 62
click at [280, 113] on div at bounding box center [338, 113] width 148 height 62
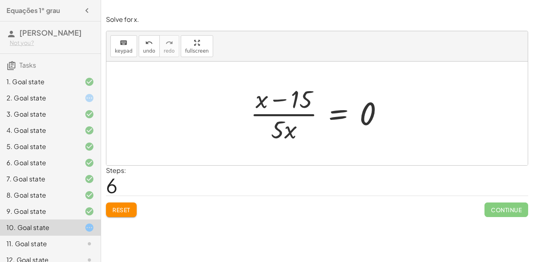
click at [275, 101] on div at bounding box center [320, 113] width 148 height 62
drag, startPoint x: 276, startPoint y: 100, endPoint x: 299, endPoint y: 106, distance: 24.4
click at [299, 106] on div at bounding box center [320, 113] width 148 height 62
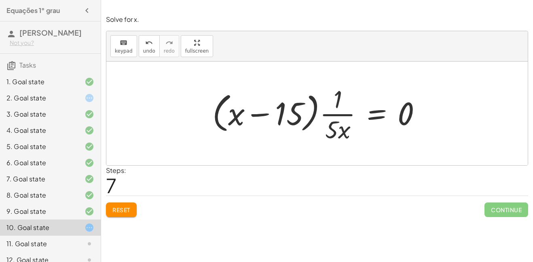
click at [106, 209] on button "Reset" at bounding box center [121, 209] width 31 height 15
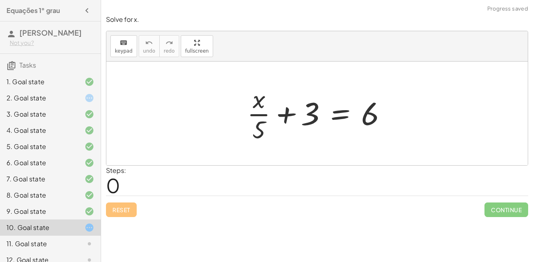
click at [58, 122] on div "2. Goal state" at bounding box center [50, 130] width 101 height 16
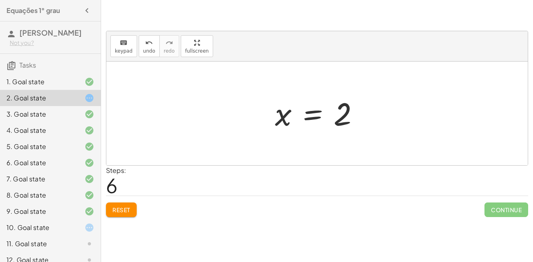
click at [293, 124] on div at bounding box center [320, 113] width 99 height 40
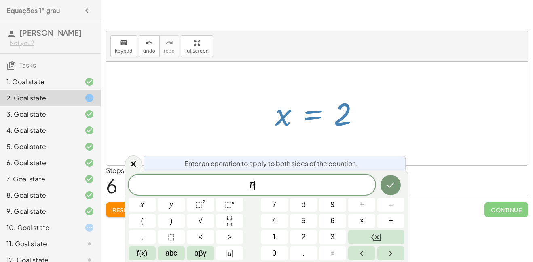
scroll to position [1, 0]
click at [293, 125] on div at bounding box center [320, 113] width 99 height 40
click at [298, 144] on div at bounding box center [317, 113] width 422 height 104
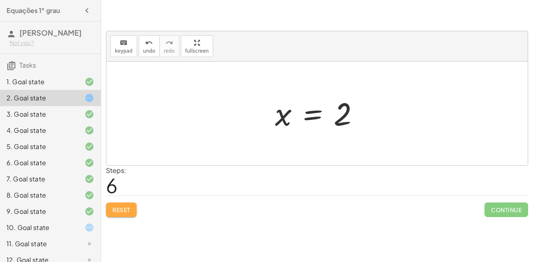
click at [123, 215] on button "Reset" at bounding box center [121, 209] width 31 height 15
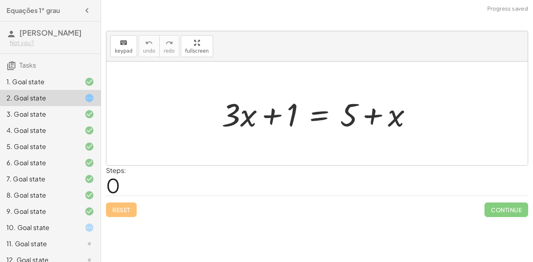
click at [273, 113] on div at bounding box center [320, 114] width 205 height 42
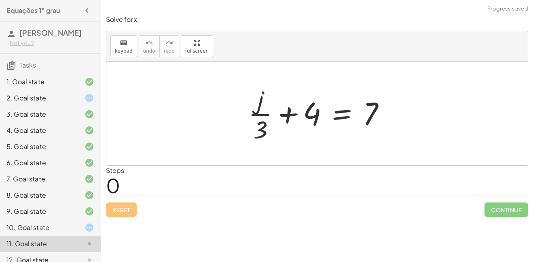
click at [52, 232] on div "10. Goal state" at bounding box center [38, 228] width 65 height 10
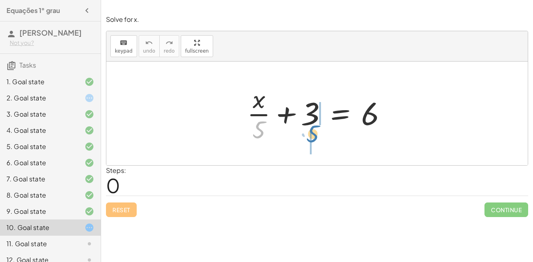
drag, startPoint x: 261, startPoint y: 127, endPoint x: 313, endPoint y: 131, distance: 51.9
click at [313, 131] on div at bounding box center [320, 113] width 155 height 62
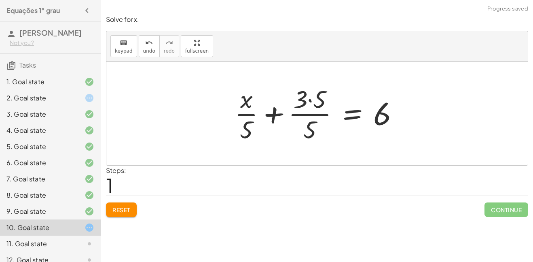
click at [273, 118] on div at bounding box center [320, 113] width 179 height 62
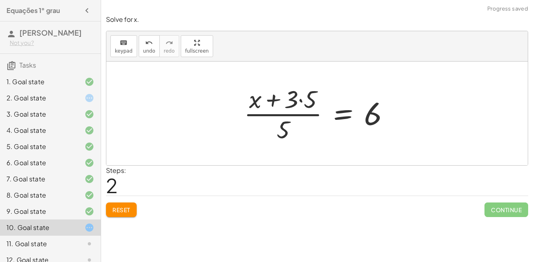
click at [296, 105] on div at bounding box center [320, 113] width 161 height 62
click at [312, 103] on div at bounding box center [320, 113] width 161 height 62
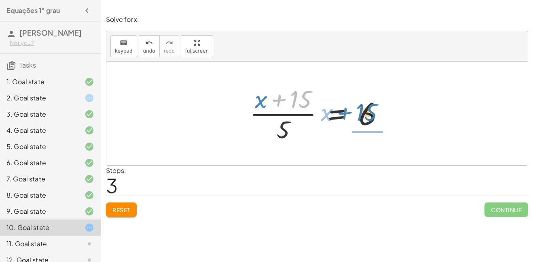
drag, startPoint x: 296, startPoint y: 104, endPoint x: 362, endPoint y: 119, distance: 67.5
click at [362, 119] on div at bounding box center [320, 113] width 149 height 62
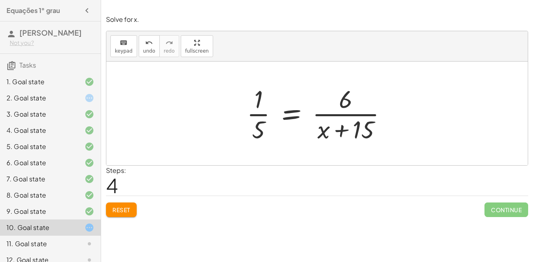
click at [336, 130] on div at bounding box center [320, 113] width 155 height 62
click at [339, 130] on div at bounding box center [320, 113] width 155 height 62
click at [357, 133] on div at bounding box center [320, 113] width 155 height 62
drag, startPoint x: 345, startPoint y: 106, endPoint x: 313, endPoint y: 142, distance: 48.8
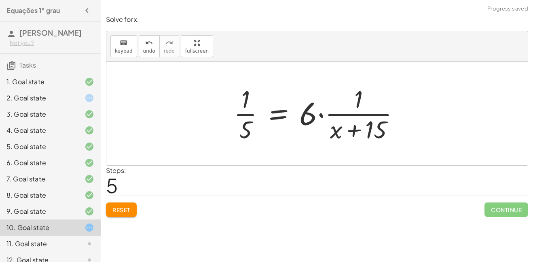
click at [339, 119] on div at bounding box center [320, 113] width 180 height 62
click at [337, 115] on div at bounding box center [320, 113] width 180 height 62
click at [304, 122] on div at bounding box center [320, 113] width 180 height 62
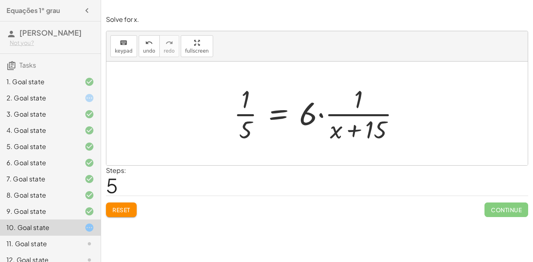
click at [304, 122] on div at bounding box center [320, 113] width 180 height 62
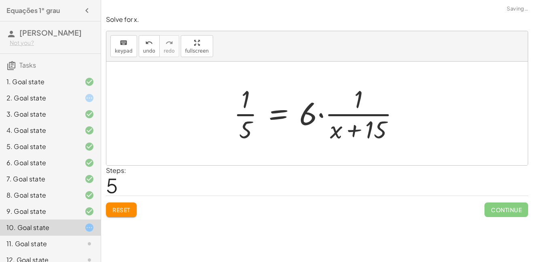
click at [332, 132] on div at bounding box center [320, 113] width 180 height 62
click at [360, 128] on div at bounding box center [320, 113] width 180 height 62
click at [252, 120] on div at bounding box center [320, 113] width 180 height 62
click at [120, 207] on span "Reset" at bounding box center [121, 209] width 18 height 7
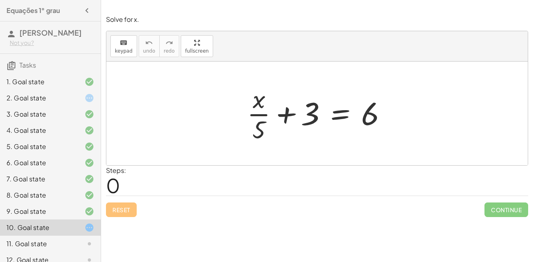
click at [290, 120] on div at bounding box center [320, 113] width 155 height 62
drag, startPoint x: 264, startPoint y: 129, endPoint x: 311, endPoint y: 120, distance: 47.7
click at [311, 120] on div at bounding box center [320, 113] width 155 height 62
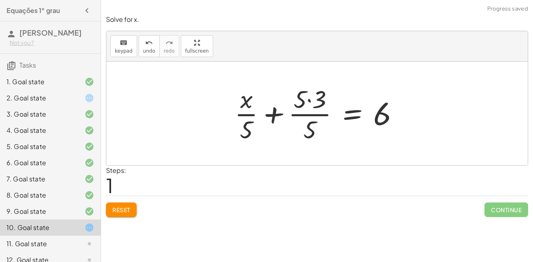
click at [275, 115] on div at bounding box center [320, 113] width 179 height 62
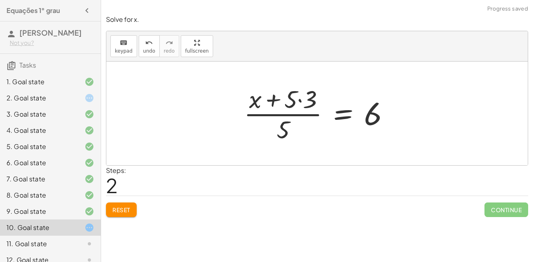
click at [308, 106] on div at bounding box center [320, 113] width 161 height 62
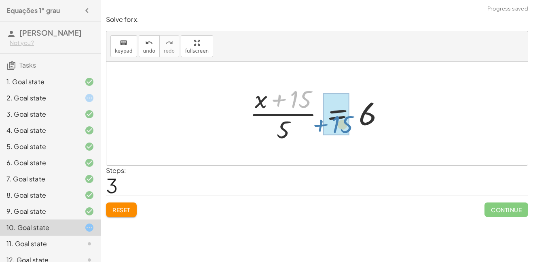
drag, startPoint x: 299, startPoint y: 106, endPoint x: 340, endPoint y: 131, distance: 48.3
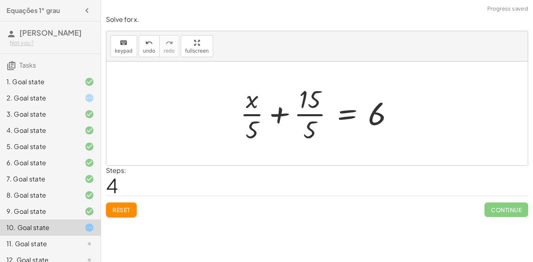
click at [286, 116] on div at bounding box center [320, 113] width 168 height 62
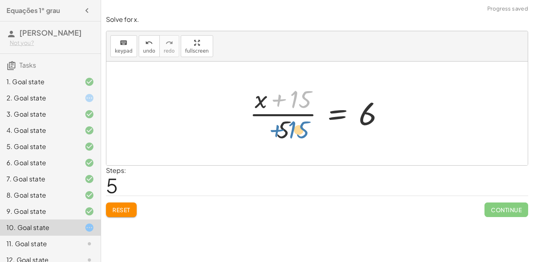
drag, startPoint x: 278, startPoint y: 101, endPoint x: 271, endPoint y: 118, distance: 18.5
click at [271, 118] on div at bounding box center [320, 113] width 149 height 62
click at [269, 116] on div at bounding box center [320, 113] width 149 height 62
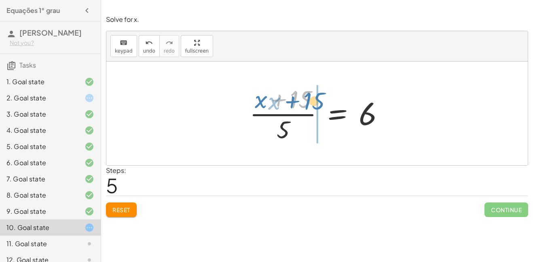
drag, startPoint x: 309, startPoint y: 104, endPoint x: 322, endPoint y: 106, distance: 13.4
click at [322, 106] on div at bounding box center [320, 113] width 149 height 62
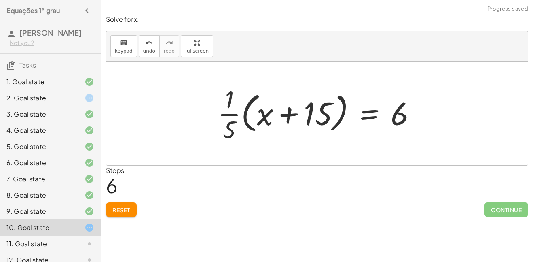
click at [0, 0] on div "Solve for x. keyboard keypad undo undo redo redo fullscreen + · x · 5 + 3 = 6 +…" at bounding box center [0, 0] width 0 height 0
click at [112, 211] on span "Reset" at bounding box center [121, 209] width 18 height 7
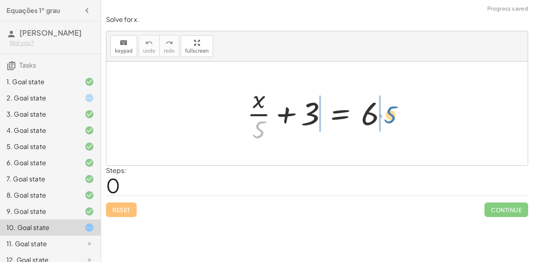
drag, startPoint x: 256, startPoint y: 134, endPoint x: 388, endPoint y: 119, distance: 132.7
click at [388, 119] on div at bounding box center [320, 113] width 155 height 62
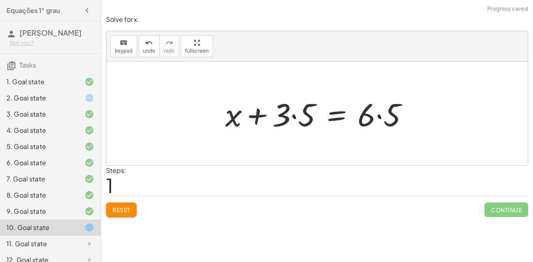
click at [121, 214] on button "Reset" at bounding box center [121, 209] width 31 height 15
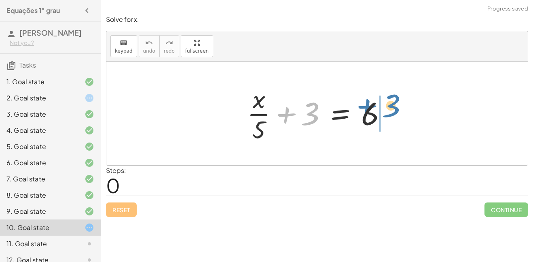
drag, startPoint x: 310, startPoint y: 111, endPoint x: 396, endPoint y: 106, distance: 85.5
click at [396, 106] on div at bounding box center [320, 113] width 155 height 62
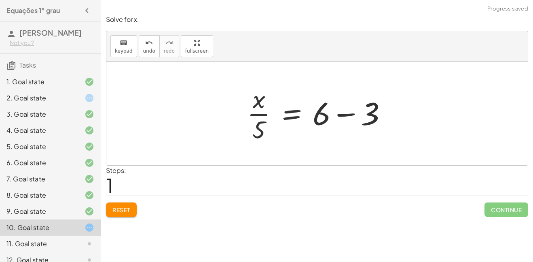
click at [346, 114] on div at bounding box center [320, 113] width 155 height 62
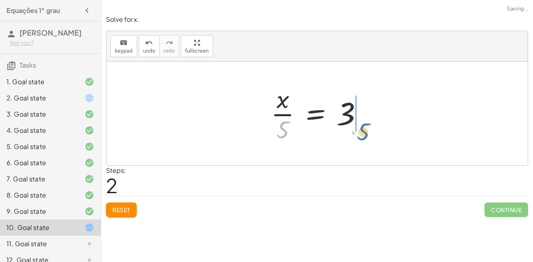
drag, startPoint x: 279, startPoint y: 130, endPoint x: 361, endPoint y: 129, distance: 82.1
click at [361, 129] on div at bounding box center [320, 113] width 106 height 62
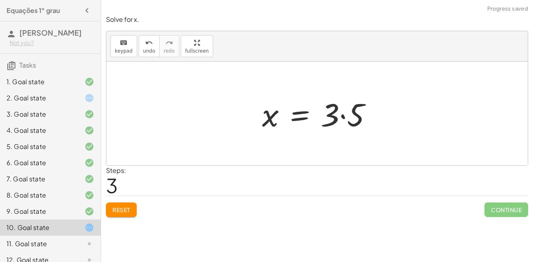
click at [339, 117] on div at bounding box center [320, 114] width 125 height 42
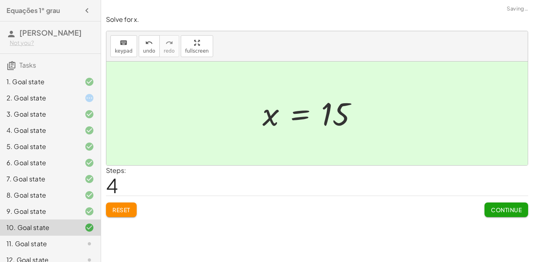
click at [500, 210] on span "Continue" at bounding box center [506, 209] width 31 height 7
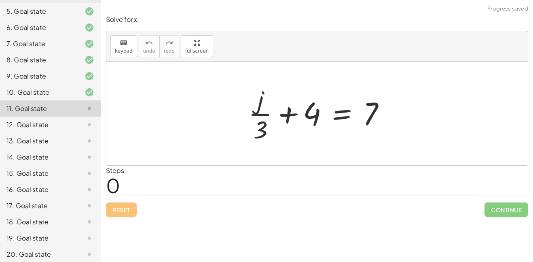
scroll to position [149, 0]
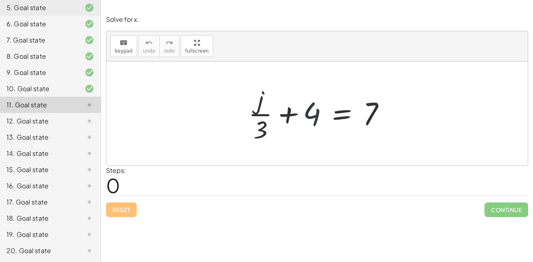
drag, startPoint x: 308, startPoint y: 115, endPoint x: 355, endPoint y: 126, distance: 47.8
click at [355, 126] on div at bounding box center [320, 113] width 152 height 62
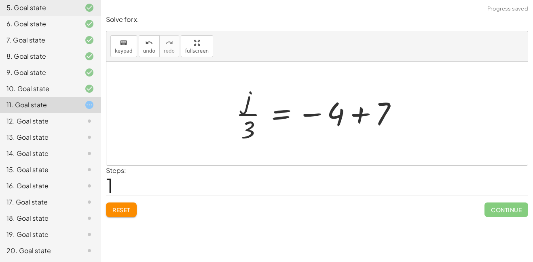
click at [362, 117] on div at bounding box center [320, 113] width 176 height 62
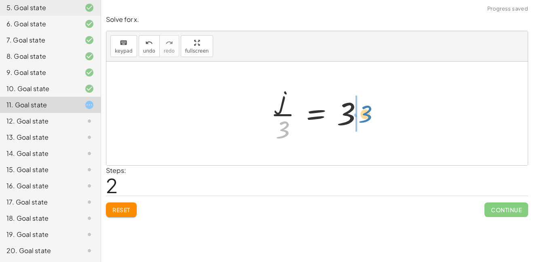
drag, startPoint x: 287, startPoint y: 131, endPoint x: 373, endPoint y: 116, distance: 87.9
click at [373, 116] on div at bounding box center [320, 113] width 107 height 62
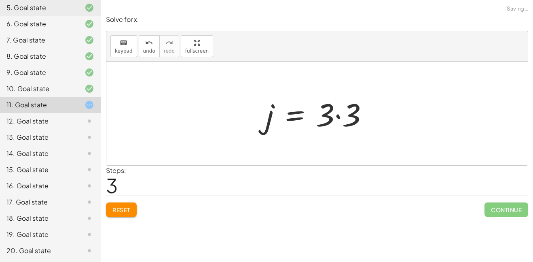
click at [337, 117] on div at bounding box center [320, 114] width 117 height 42
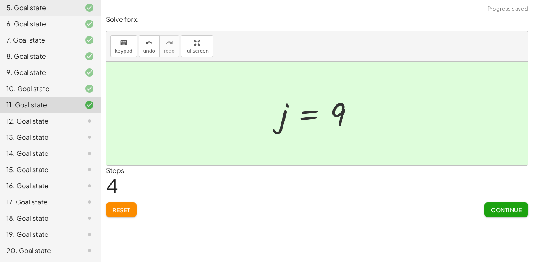
click at [504, 213] on button "Continue" at bounding box center [507, 209] width 44 height 15
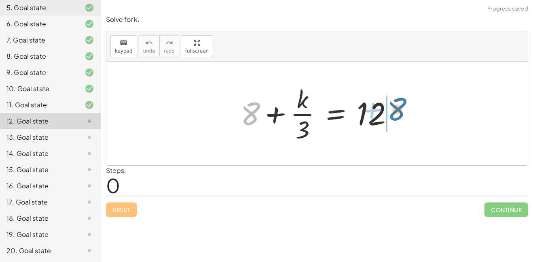
drag, startPoint x: 247, startPoint y: 105, endPoint x: 398, endPoint y: 106, distance: 150.5
click at [398, 106] on div at bounding box center [321, 113] width 168 height 62
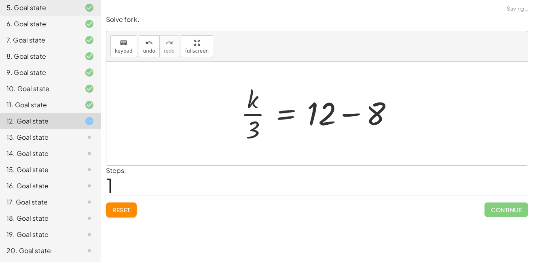
click at [353, 113] on div at bounding box center [321, 113] width 168 height 62
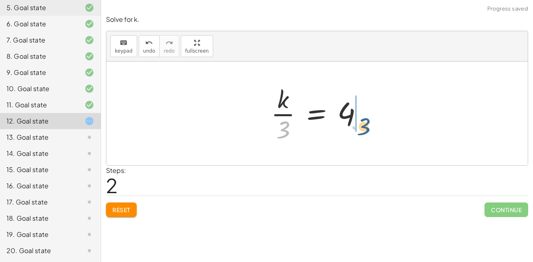
drag, startPoint x: 284, startPoint y: 125, endPoint x: 367, endPoint y: 121, distance: 83.4
click at [367, 121] on div at bounding box center [320, 113] width 106 height 62
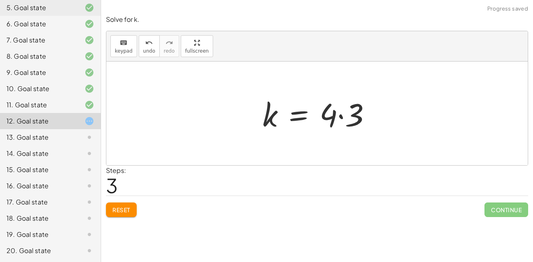
click at [343, 117] on div at bounding box center [320, 114] width 123 height 42
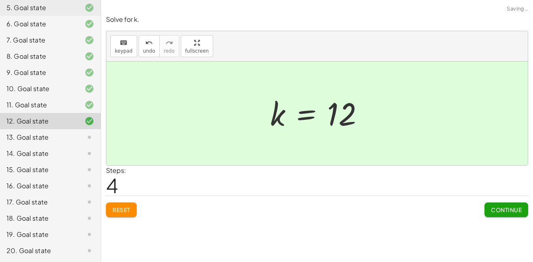
click at [40, 138] on div "13. Goal state" at bounding box center [38, 137] width 65 height 10
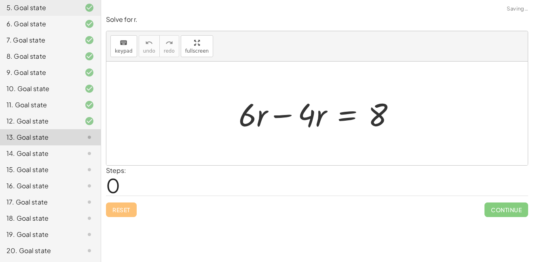
click at [284, 114] on div at bounding box center [320, 114] width 171 height 42
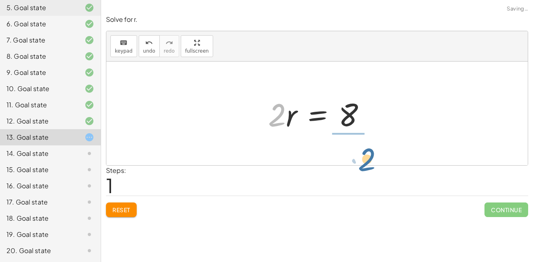
drag, startPoint x: 284, startPoint y: 114, endPoint x: 373, endPoint y: 158, distance: 99.3
click at [373, 158] on div "+ · 6 · r − · 4 · r = 8 · 2 · r = 8 · 2" at bounding box center [317, 113] width 422 height 104
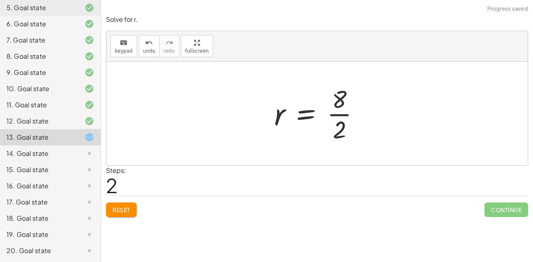
click at [335, 118] on div at bounding box center [320, 113] width 100 height 62
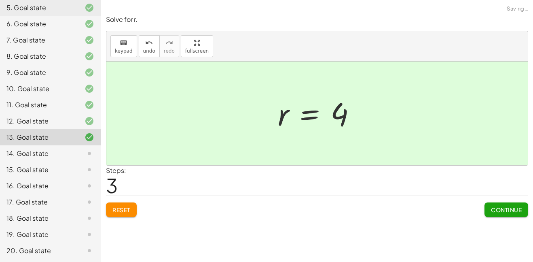
click at [500, 208] on span "Continue" at bounding box center [506, 209] width 31 height 7
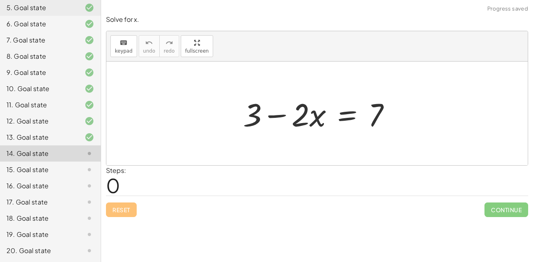
click at [278, 113] on div at bounding box center [320, 114] width 162 height 42
drag, startPoint x: 261, startPoint y: 118, endPoint x: 407, endPoint y: 118, distance: 146.1
click at [407, 118] on div "+ 3 + 3 − · 2 · x = 7" at bounding box center [317, 113] width 422 height 104
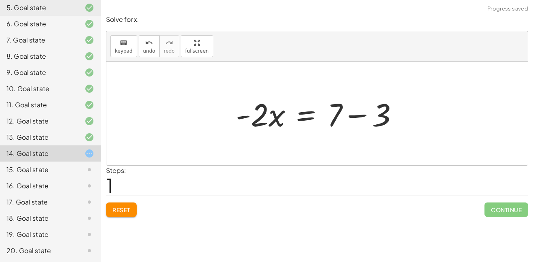
click at [358, 116] on div at bounding box center [320, 114] width 177 height 42
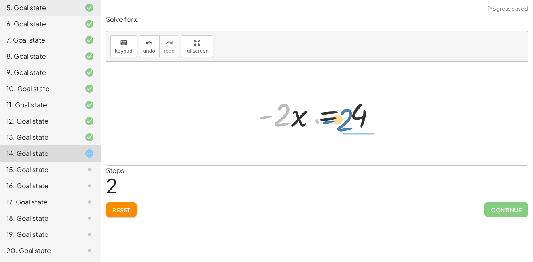
drag, startPoint x: 284, startPoint y: 119, endPoint x: 348, endPoint y: 132, distance: 65.3
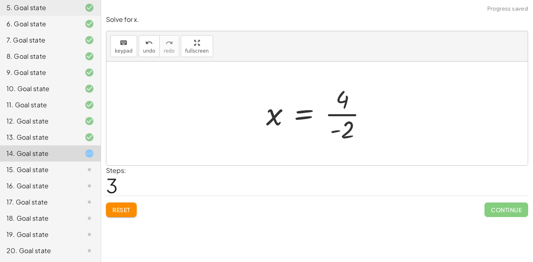
click at [346, 116] on div at bounding box center [320, 113] width 116 height 62
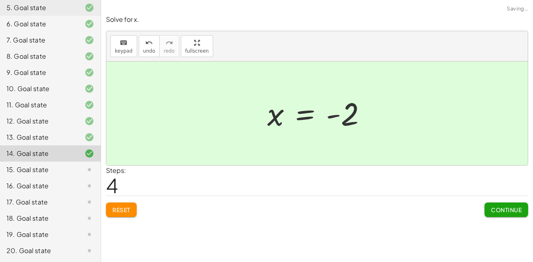
click at [507, 203] on button "Continue" at bounding box center [507, 209] width 44 height 15
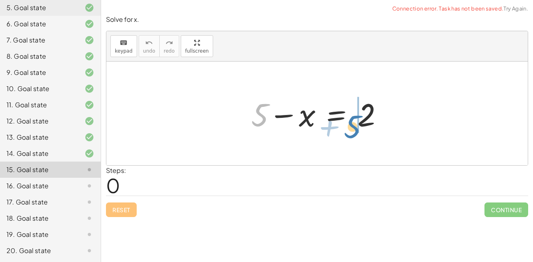
drag, startPoint x: 259, startPoint y: 116, endPoint x: 352, endPoint y: 128, distance: 93.8
click at [352, 128] on div at bounding box center [320, 114] width 146 height 42
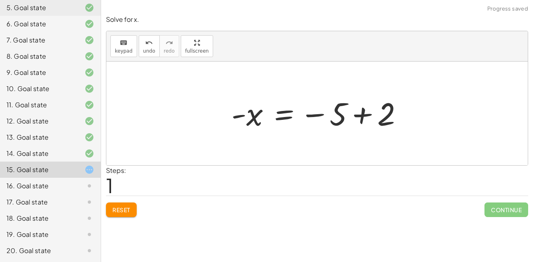
click at [369, 112] on div at bounding box center [320, 113] width 186 height 40
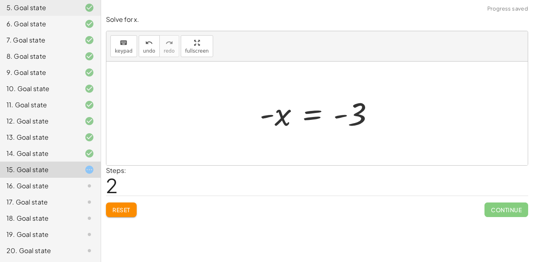
click at [124, 210] on span "Reset" at bounding box center [121, 209] width 18 height 7
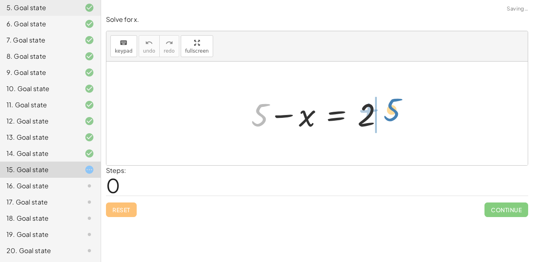
drag, startPoint x: 252, startPoint y: 119, endPoint x: 383, endPoint y: 115, distance: 131.1
click at [383, 115] on div at bounding box center [320, 114] width 146 height 42
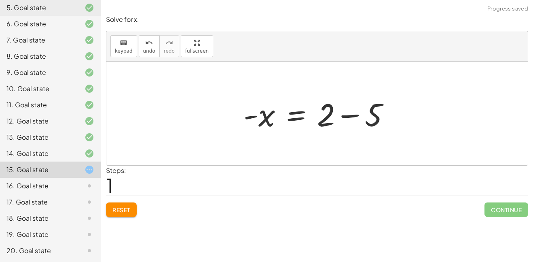
click at [348, 113] on div at bounding box center [320, 114] width 161 height 42
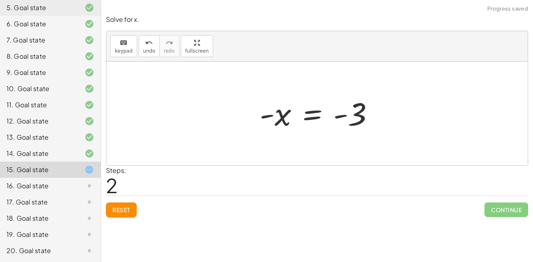
click at [117, 211] on span "Reset" at bounding box center [121, 209] width 18 height 7
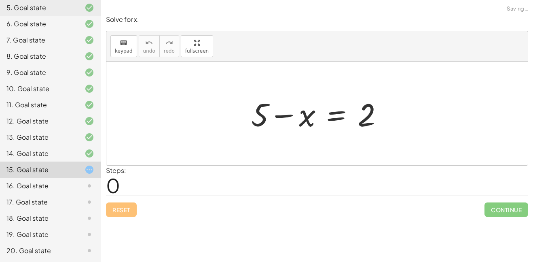
click at [306, 113] on div at bounding box center [320, 114] width 146 height 42
drag, startPoint x: 257, startPoint y: 113, endPoint x: 242, endPoint y: 123, distance: 18.2
drag, startPoint x: 309, startPoint y: 119, endPoint x: 430, endPoint y: 118, distance: 121.0
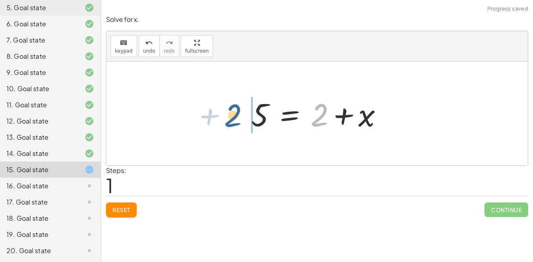
drag, startPoint x: 314, startPoint y: 114, endPoint x: 224, endPoint y: 114, distance: 90.6
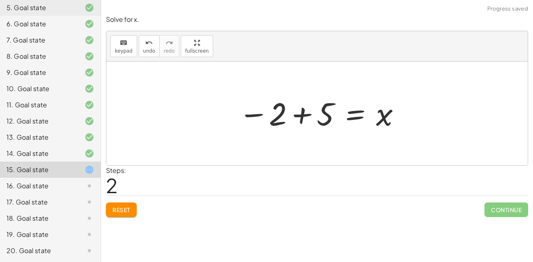
click at [293, 117] on div at bounding box center [320, 113] width 171 height 40
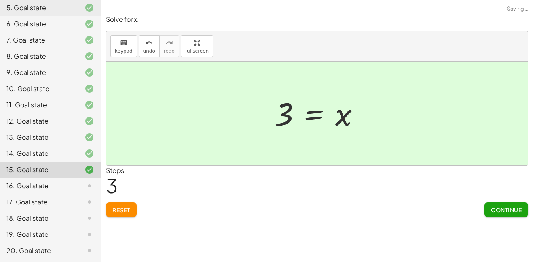
click at [488, 208] on button "Continue" at bounding box center [507, 209] width 44 height 15
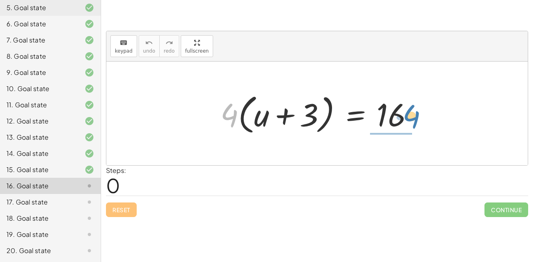
drag, startPoint x: 223, startPoint y: 119, endPoint x: 404, endPoint y: 122, distance: 181.3
click at [404, 122] on div at bounding box center [320, 113] width 208 height 47
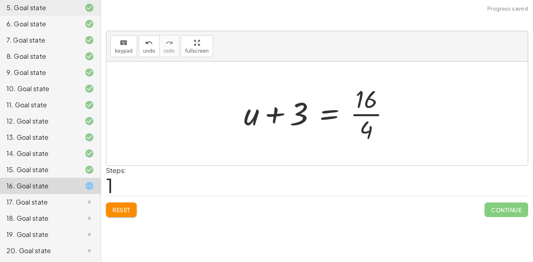
click at [354, 112] on div at bounding box center [320, 113] width 161 height 62
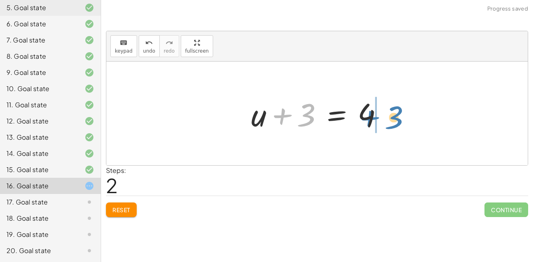
drag, startPoint x: 309, startPoint y: 111, endPoint x: 396, endPoint y: 113, distance: 87.0
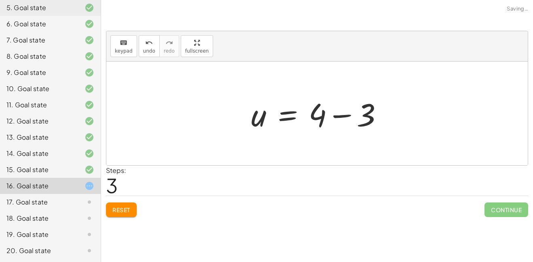
click at [336, 116] on div at bounding box center [320, 114] width 146 height 42
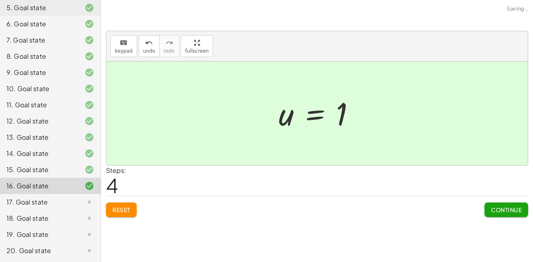
click at [492, 208] on span "Continue" at bounding box center [506, 209] width 31 height 7
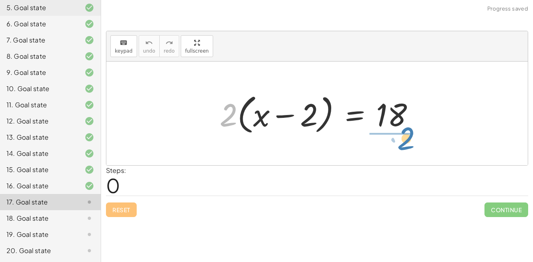
drag, startPoint x: 227, startPoint y: 104, endPoint x: 404, endPoint y: 126, distance: 179.0
click at [404, 126] on div at bounding box center [320, 113] width 209 height 47
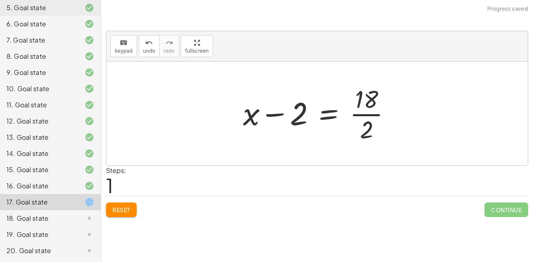
click at [373, 116] on div at bounding box center [320, 113] width 162 height 62
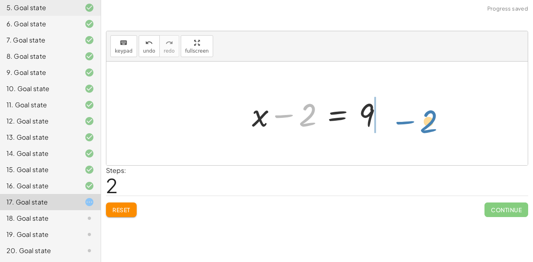
drag, startPoint x: 312, startPoint y: 115, endPoint x: 431, endPoint y: 121, distance: 119.5
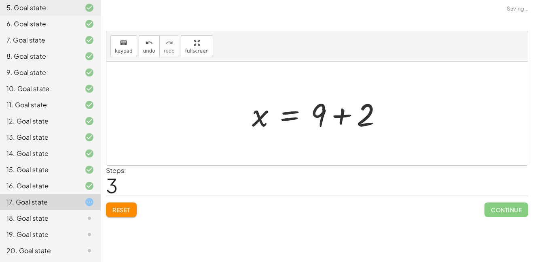
click at [344, 113] on div at bounding box center [320, 114] width 145 height 42
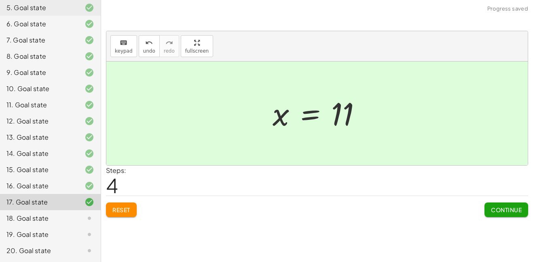
click at [498, 210] on span "Continue" at bounding box center [506, 209] width 31 height 7
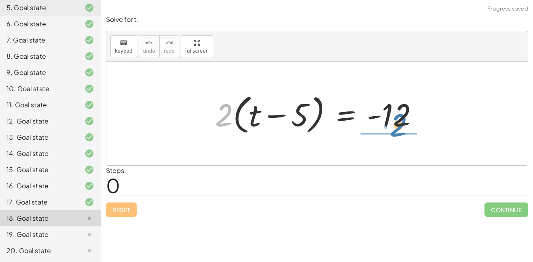
drag, startPoint x: 220, startPoint y: 121, endPoint x: 392, endPoint y: 131, distance: 172.7
click at [392, 131] on div at bounding box center [320, 113] width 218 height 47
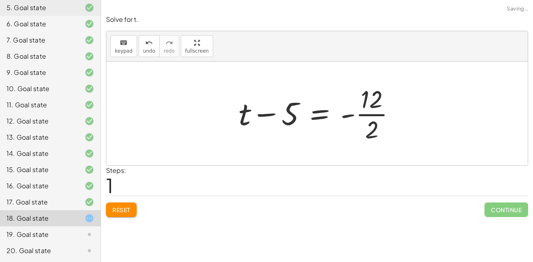
click at [372, 115] on div at bounding box center [321, 113] width 172 height 62
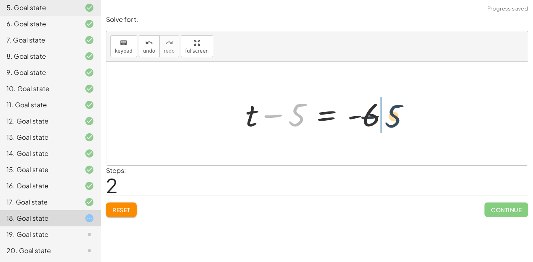
drag, startPoint x: 293, startPoint y: 116, endPoint x: 394, endPoint y: 118, distance: 100.8
click at [394, 118] on div at bounding box center [320, 114] width 157 height 42
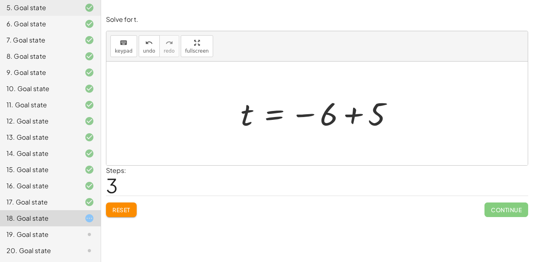
click at [355, 115] on div at bounding box center [320, 113] width 167 height 40
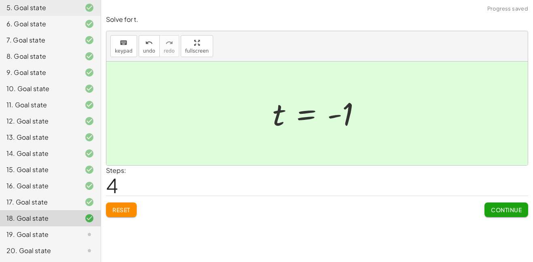
click at [509, 206] on span "Continue" at bounding box center [506, 209] width 31 height 7
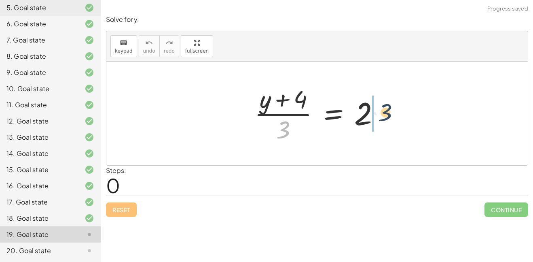
drag, startPoint x: 288, startPoint y: 131, endPoint x: 394, endPoint y: 114, distance: 107.3
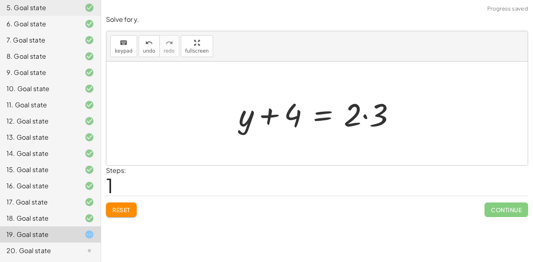
click at [363, 114] on div at bounding box center [321, 114] width 172 height 42
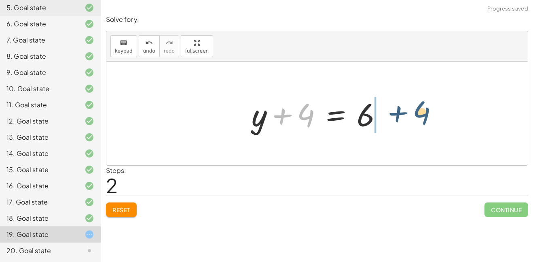
drag, startPoint x: 305, startPoint y: 118, endPoint x: 417, endPoint y: 118, distance: 111.7
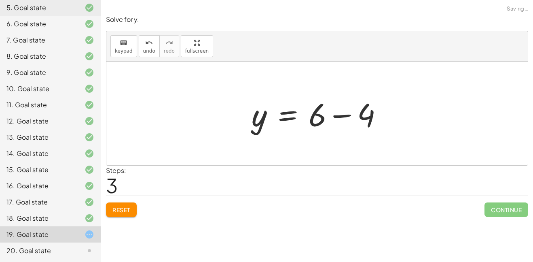
click at [347, 113] on div at bounding box center [321, 114] width 146 height 42
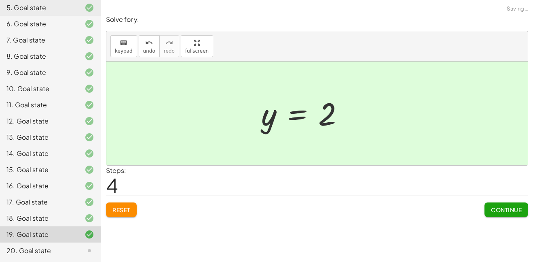
click at [496, 203] on button "Continue" at bounding box center [507, 209] width 44 height 15
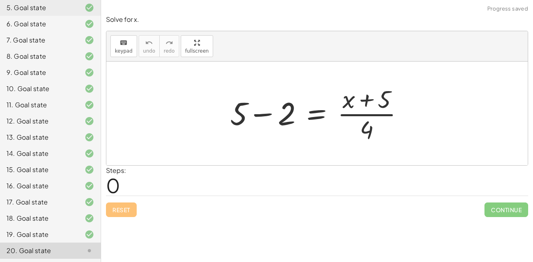
click at [270, 117] on div at bounding box center [320, 113] width 188 height 62
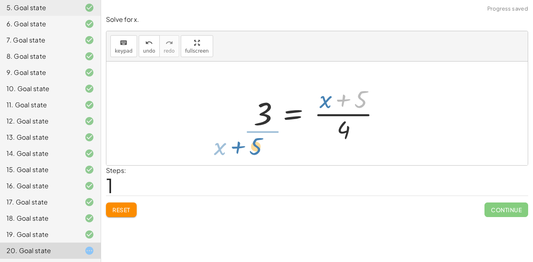
drag, startPoint x: 361, startPoint y: 96, endPoint x: 252, endPoint y: 138, distance: 116.5
click at [252, 138] on div at bounding box center [321, 113] width 142 height 62
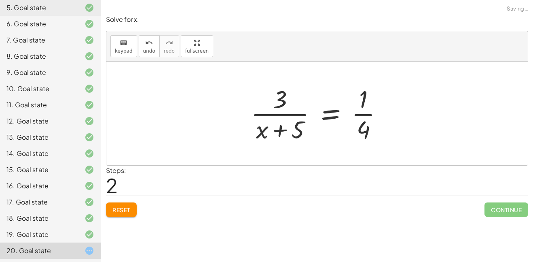
click at [117, 213] on button "Reset" at bounding box center [121, 209] width 31 height 15
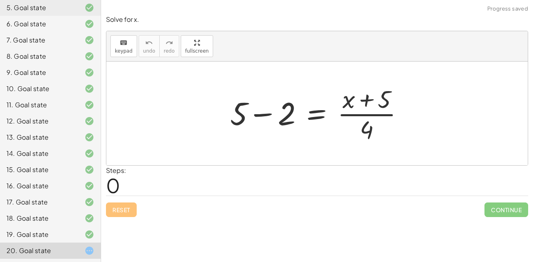
click at [273, 114] on div at bounding box center [320, 113] width 188 height 62
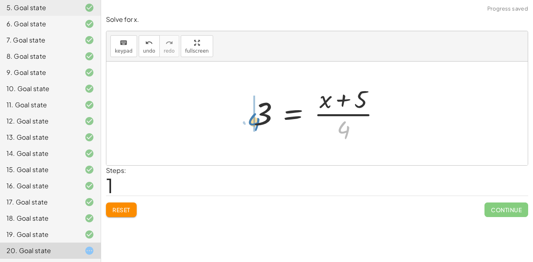
drag, startPoint x: 355, startPoint y: 126, endPoint x: 248, endPoint y: 111, distance: 107.4
click at [248, 111] on div "+ 5 − 2 = · ( + x + 5 ) · 4 · 4 = · ( + x + 5 ) · 4 3" at bounding box center [318, 113] width 152 height 66
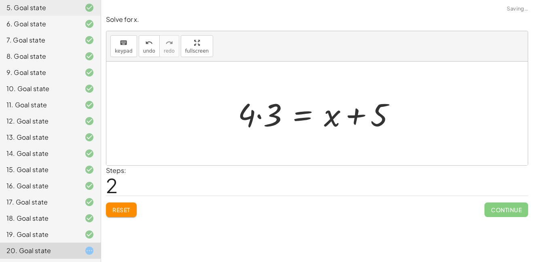
click at [255, 112] on div at bounding box center [320, 114] width 172 height 42
click at [265, 117] on div at bounding box center [320, 114] width 172 height 42
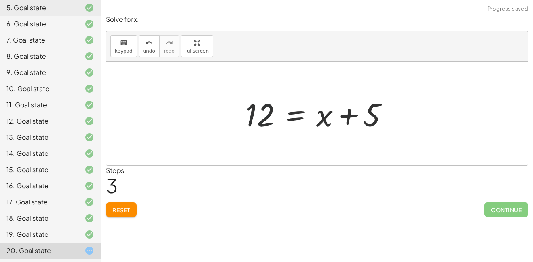
click at [263, 116] on div at bounding box center [320, 114] width 157 height 42
drag, startPoint x: 369, startPoint y: 118, endPoint x: 238, endPoint y: 122, distance: 131.1
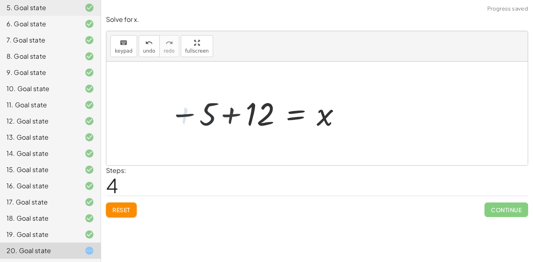
click at [238, 122] on div at bounding box center [255, 113] width 182 height 40
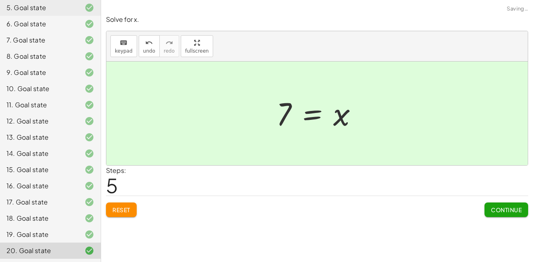
click at [494, 207] on span "Continue" at bounding box center [506, 209] width 31 height 7
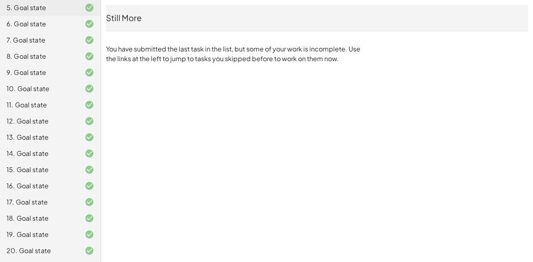
drag, startPoint x: 494, startPoint y: 207, endPoint x: 466, endPoint y: 184, distance: 36.5
click at [0, 0] on div "Equações 1° [PERSON_NAME] [PERSON_NAME] Not you? Tasks 1. Goal state 2. Goal st…" at bounding box center [0, 0] width 0 height 0
